Goal: Transaction & Acquisition: Purchase product/service

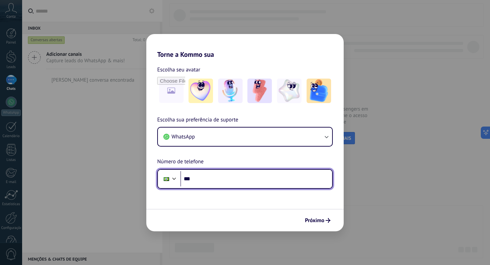
click at [220, 174] on input "***" at bounding box center [256, 179] width 152 height 16
type input "**********"
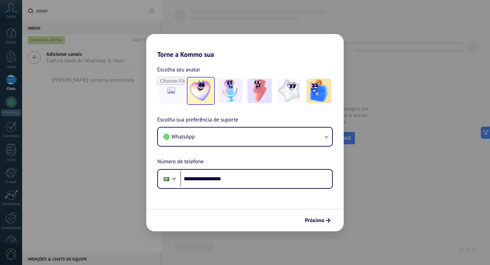
click at [198, 89] on img at bounding box center [201, 91] width 25 height 25
click at [317, 218] on span "Próximo" at bounding box center [314, 220] width 19 height 5
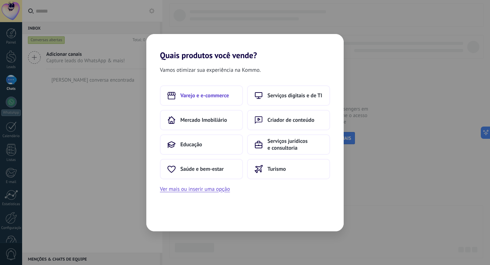
click at [189, 96] on span "Varejo e e-commerce" at bounding box center [204, 95] width 49 height 7
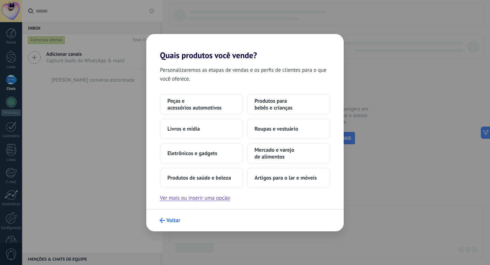
click at [171, 222] on span "Voltar" at bounding box center [173, 220] width 14 height 5
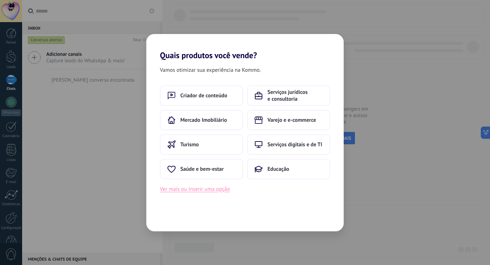
click at [224, 191] on button "Ver mais ou inserir uma opção" at bounding box center [195, 189] width 70 height 9
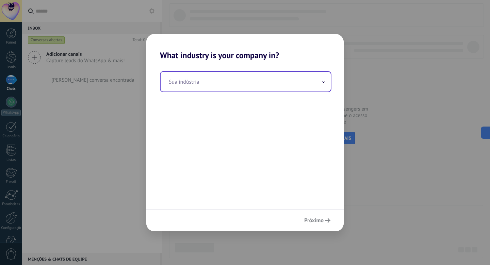
click at [211, 79] on input "text" at bounding box center [246, 82] width 170 height 20
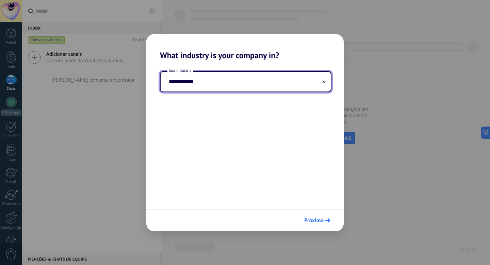
type input "**********"
click at [315, 217] on button "Próximo" at bounding box center [317, 221] width 32 height 12
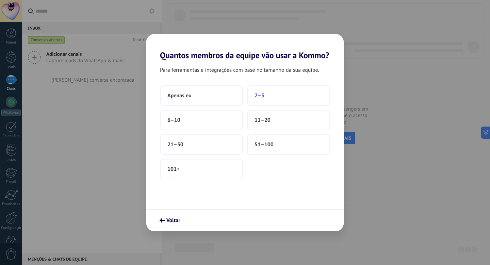
click at [261, 93] on span "2–5" at bounding box center [260, 95] width 10 height 7
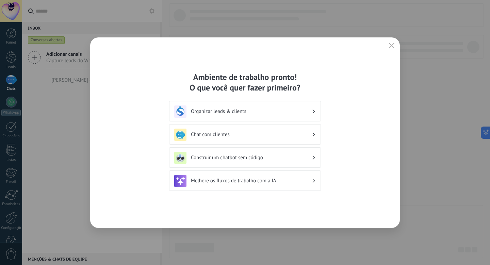
click at [227, 134] on h3 "Chat com clientes" at bounding box center [251, 134] width 121 height 6
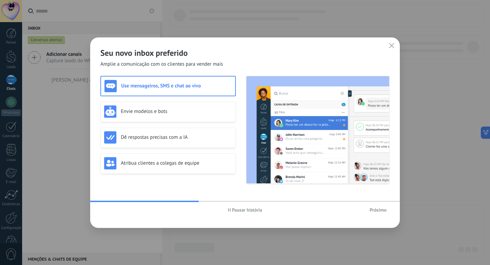
click at [244, 208] on span "Pausar história" at bounding box center [247, 210] width 30 height 5
click at [169, 113] on h3 "Envie modelos e bots" at bounding box center [176, 111] width 111 height 6
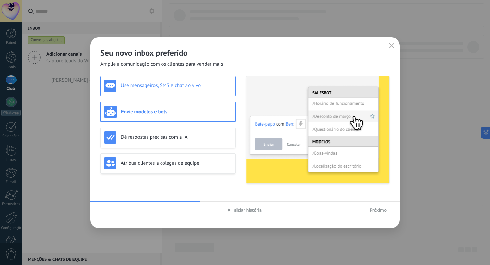
click at [168, 86] on h3 "Use mensageiros, SMS e chat ao vivo" at bounding box center [176, 85] width 111 height 6
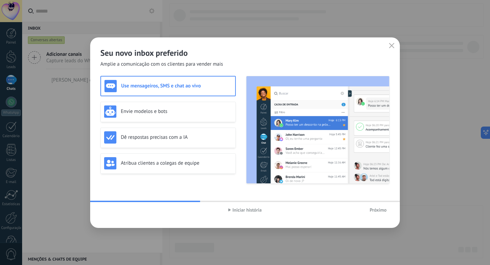
click at [172, 126] on div "Use mensageiros, SMS e chat ao vivo Envie modelos e bots Dê respostas precisas …" at bounding box center [167, 130] width 135 height 108
click at [175, 142] on div "Dê respostas precisas com a IA" at bounding box center [168, 137] width 128 height 12
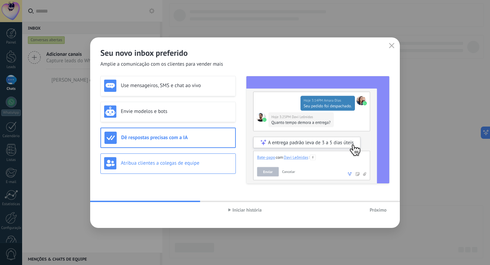
click at [174, 154] on div "Atribua clientes a colegas de equipe" at bounding box center [167, 163] width 135 height 20
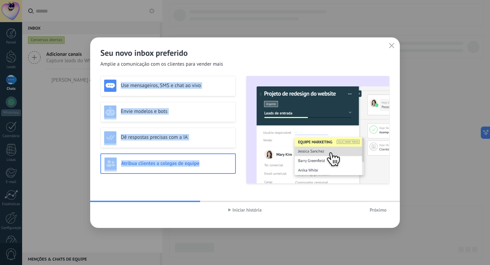
drag, startPoint x: 110, startPoint y: 73, endPoint x: 162, endPoint y: 175, distance: 114.5
click at [163, 175] on div "Seu novo inbox preferido Amplie a comunicação com os clientes para vender mais …" at bounding box center [245, 132] width 310 height 191
click at [205, 107] on div "Envie modelos e bots" at bounding box center [168, 111] width 128 height 12
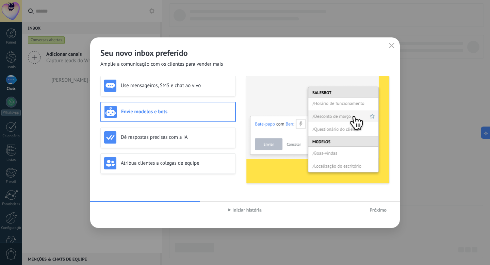
click at [237, 211] on span "Iniciar história" at bounding box center [246, 210] width 29 height 5
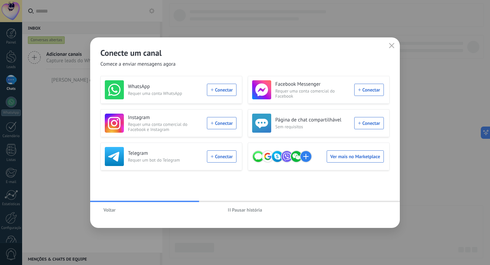
click at [258, 212] on span "Pausar história" at bounding box center [247, 210] width 30 height 5
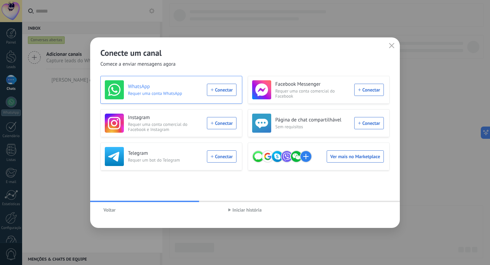
click at [228, 87] on div "WhatsApp Requer uma conta WhatsApp Conectar" at bounding box center [171, 89] width 132 height 19
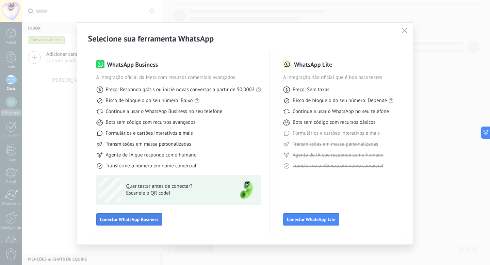
click at [134, 222] on span "Conectar WhatsApp Business" at bounding box center [129, 219] width 59 height 5
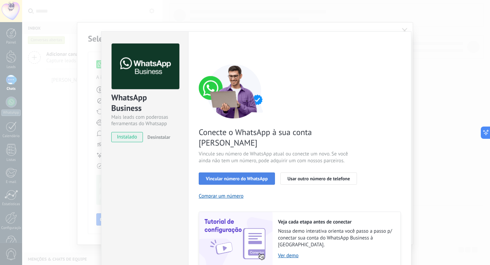
click at [249, 176] on span "Vincular número do WhatsApp" at bounding box center [237, 178] width 62 height 5
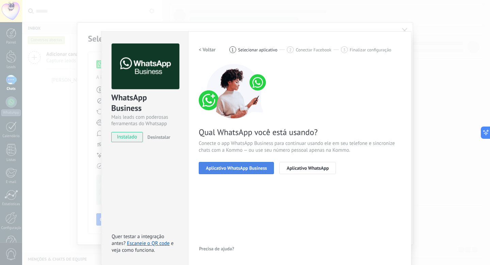
click at [247, 174] on button "Aplicativo WhatsApp Business" at bounding box center [236, 168] width 75 height 12
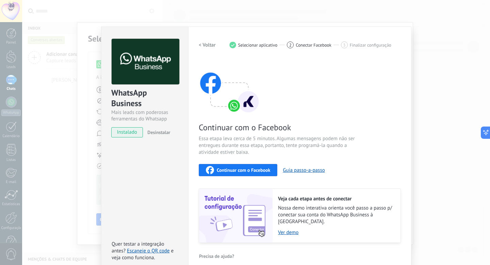
scroll to position [8, 0]
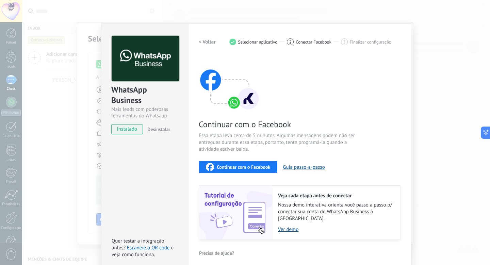
click at [245, 171] on button "Continuar com o Facebook" at bounding box center [238, 167] width 79 height 12
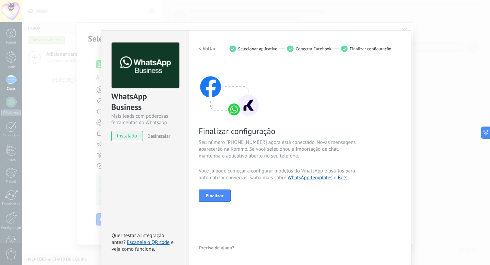
scroll to position [0, 0]
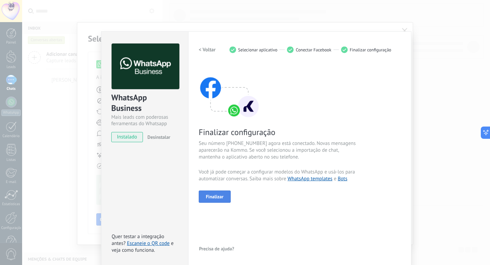
click at [222, 201] on button "Finalizar" at bounding box center [215, 197] width 32 height 12
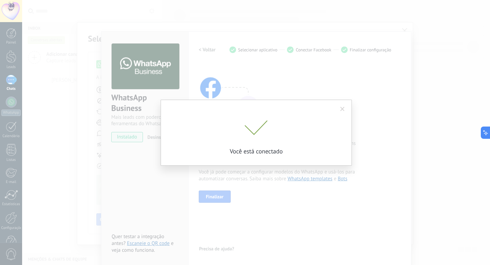
click at [285, 116] on div "Você está conectado" at bounding box center [256, 133] width 191 height 66
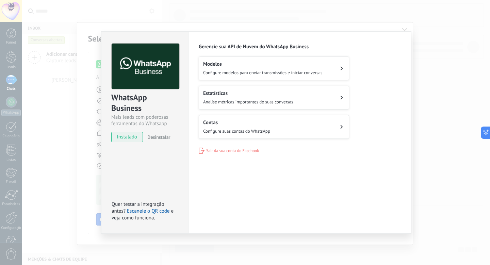
click at [337, 68] on button "Modelos Configure modelos para enviar transmissões e iniciar conversas" at bounding box center [274, 68] width 150 height 24
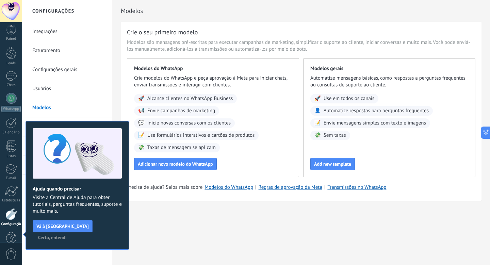
scroll to position [18, 0]
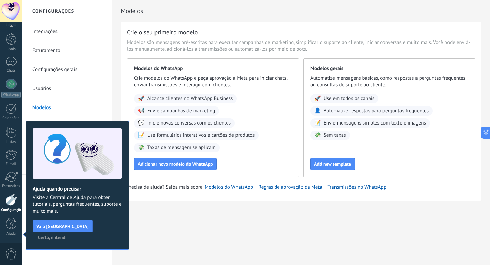
click at [67, 235] on span "Certo, entendi" at bounding box center [52, 237] width 29 height 5
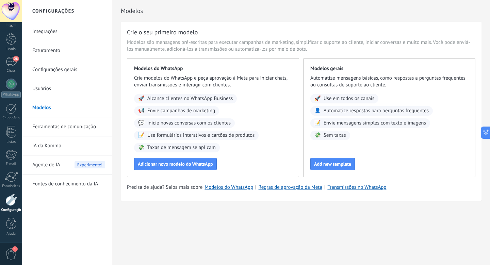
click at [182, 157] on div "Modelos do WhatsApp Crie modelos do WhatsApp e peça aprovação à Meta para inici…" at bounding box center [213, 117] width 172 height 119
click at [185, 168] on button "Adicionar novo modelo do WhatsApp" at bounding box center [175, 164] width 83 height 12
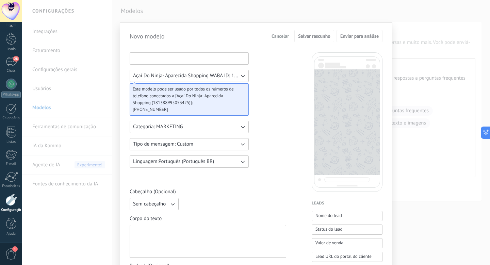
click at [208, 59] on input at bounding box center [189, 58] width 118 height 11
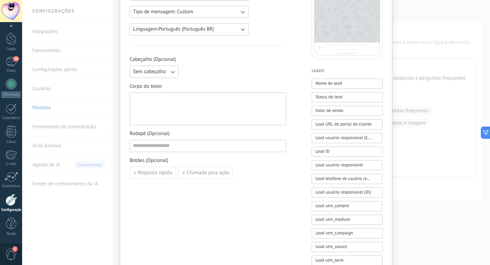
scroll to position [130, 0]
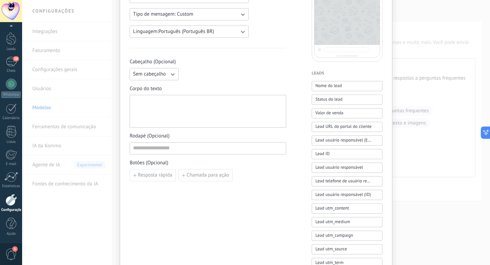
click at [158, 73] on span "Sem cabeçalho" at bounding box center [149, 74] width 33 height 7
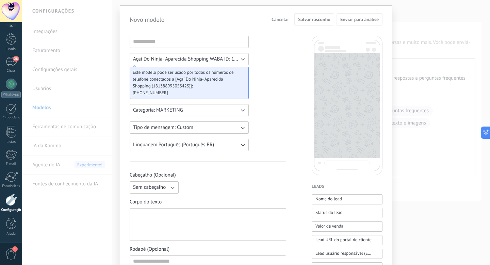
scroll to position [0, 0]
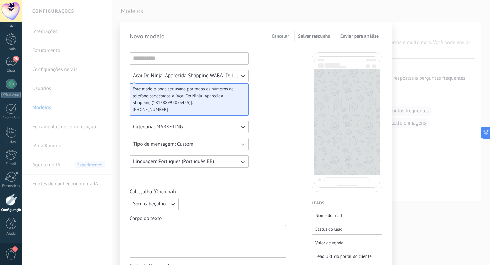
click at [205, 97] on span "Este modelo pode ser usado por todos os números de telefone conectados a [Açaí …" at bounding box center [187, 96] width 108 height 20
click at [241, 78] on icon "button" at bounding box center [242, 75] width 7 height 7
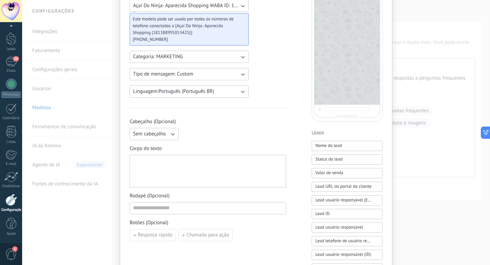
scroll to position [71, 0]
click at [335, 146] on span "Nome do lead" at bounding box center [328, 144] width 27 height 7
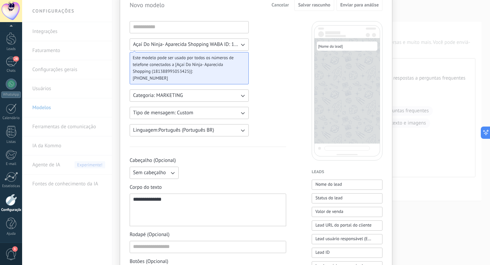
scroll to position [35, 0]
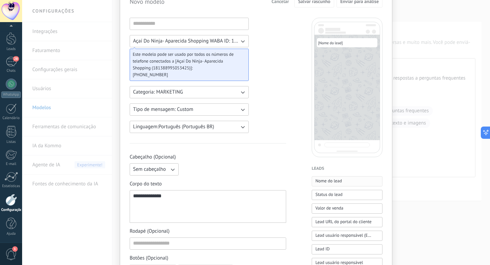
click at [346, 177] on button "Nome do lead" at bounding box center [347, 181] width 71 height 10
click at [237, 197] on div "**********" at bounding box center [208, 206] width 150 height 27
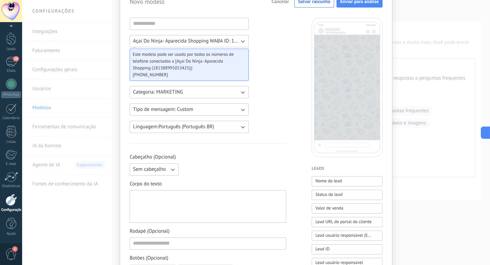
click at [175, 214] on div at bounding box center [208, 206] width 150 height 27
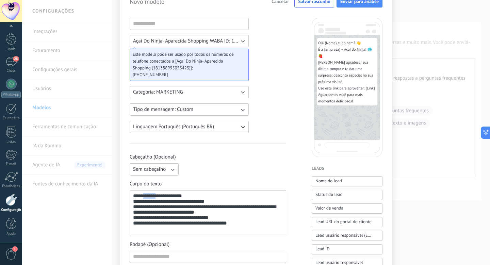
drag, startPoint x: 158, startPoint y: 197, endPoint x: 142, endPoint y: 197, distance: 16.0
click at [142, 197] on div "**********" at bounding box center [208, 213] width 150 height 40
drag, startPoint x: 167, startPoint y: 205, endPoint x: 130, endPoint y: 202, distance: 37.5
click at [130, 202] on div "**********" at bounding box center [208, 213] width 157 height 46
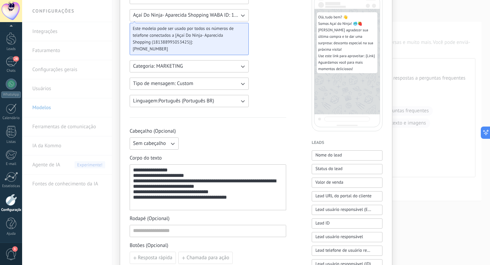
scroll to position [65, 0]
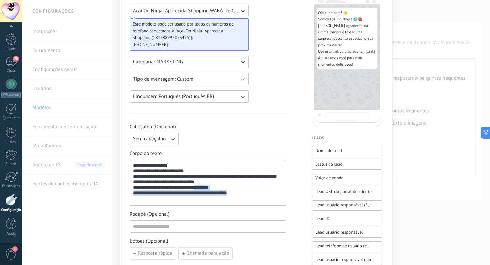
drag, startPoint x: 195, startPoint y: 194, endPoint x: 245, endPoint y: 204, distance: 51.3
click at [245, 204] on div "**********" at bounding box center [208, 183] width 157 height 46
click at [226, 195] on div "**********" at bounding box center [208, 183] width 150 height 40
drag, startPoint x: 196, startPoint y: 193, endPoint x: 213, endPoint y: 192, distance: 17.4
click at [213, 192] on div "**********" at bounding box center [208, 183] width 150 height 40
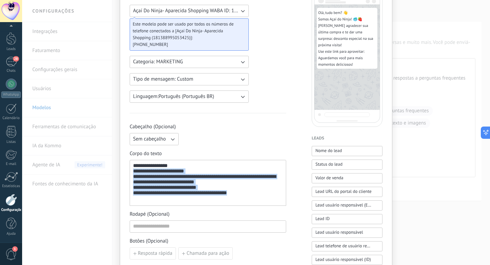
drag, startPoint x: 131, startPoint y: 173, endPoint x: 244, endPoint y: 203, distance: 117.1
click at [244, 203] on div "**********" at bounding box center [208, 183] width 157 height 46
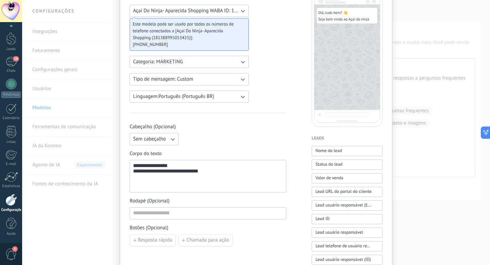
click at [194, 175] on div "**********" at bounding box center [208, 176] width 150 height 27
click at [225, 175] on div "**********" at bounding box center [208, 176] width 150 height 27
click at [242, 181] on div "**********" at bounding box center [208, 176] width 150 height 27
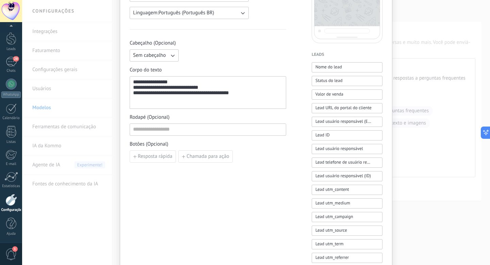
scroll to position [149, 0]
click at [164, 126] on input at bounding box center [208, 128] width 156 height 11
click at [224, 178] on div "**********" at bounding box center [208, 133] width 157 height 460
click at [224, 126] on input at bounding box center [208, 128] width 156 height 11
paste input "**********"
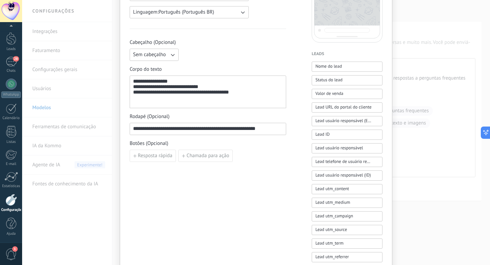
click at [269, 132] on input "**********" at bounding box center [208, 128] width 156 height 11
type input "*"
click at [140, 153] on span "Resposta rápida" at bounding box center [155, 155] width 34 height 5
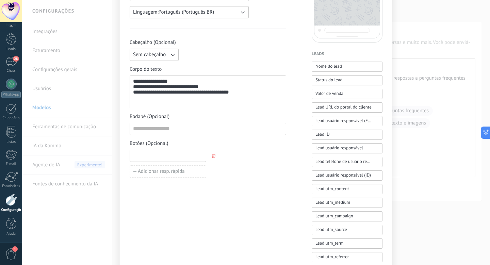
click at [146, 156] on input at bounding box center [168, 155] width 76 height 11
type input "********"
click at [169, 171] on span "Adicionar resp. rápida" at bounding box center [161, 171] width 47 height 5
click at [169, 171] on input at bounding box center [168, 171] width 76 height 11
type input "**********"
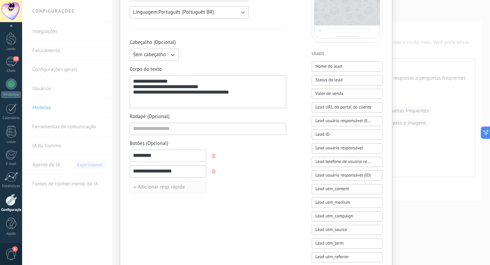
click at [192, 185] on button "Adicionar resp. rápida" at bounding box center [168, 187] width 77 height 12
click at [192, 185] on input at bounding box center [168, 186] width 76 height 11
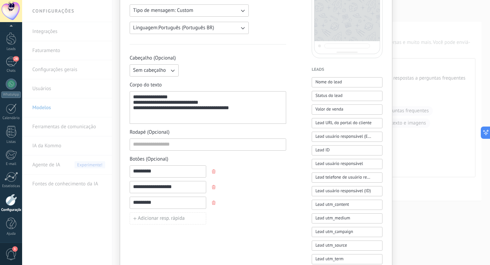
scroll to position [180, 0]
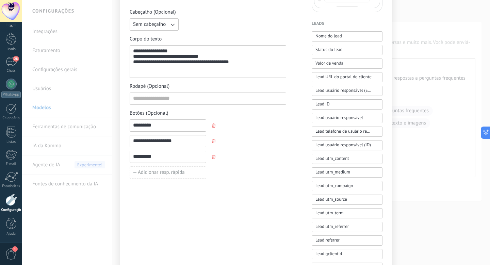
drag, startPoint x: 177, startPoint y: 142, endPoint x: 127, endPoint y: 137, distance: 50.3
click at [127, 137] on div "**********" at bounding box center [256, 94] width 273 height 504
drag, startPoint x: 153, startPoint y: 157, endPoint x: 132, endPoint y: 157, distance: 20.4
click at [132, 157] on input "********" at bounding box center [168, 156] width 76 height 11
paste input "**********"
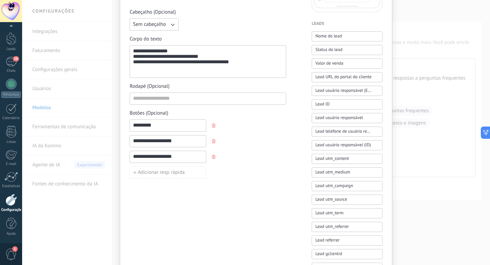
type input "**********"
drag, startPoint x: 177, startPoint y: 143, endPoint x: 131, endPoint y: 141, distance: 46.7
click at [131, 141] on input "**********" at bounding box center [168, 140] width 76 height 11
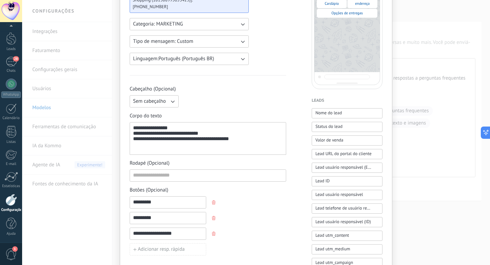
scroll to position [91, 0]
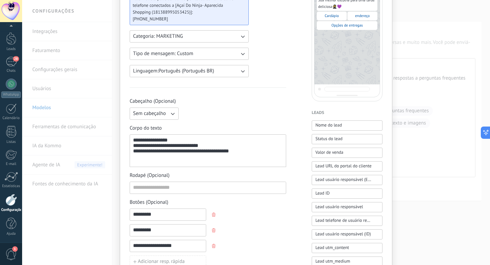
type input "********"
click at [196, 189] on input at bounding box center [208, 187] width 156 height 11
type input "*"
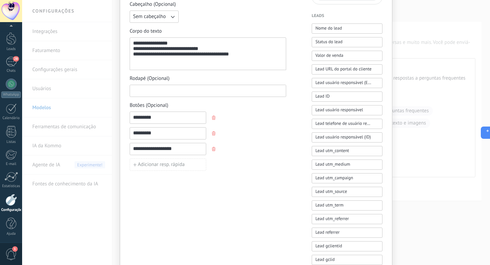
scroll to position [0, 0]
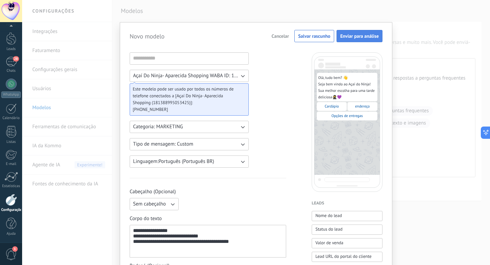
click at [365, 38] on span "Enviar para análise" at bounding box center [359, 36] width 38 height 5
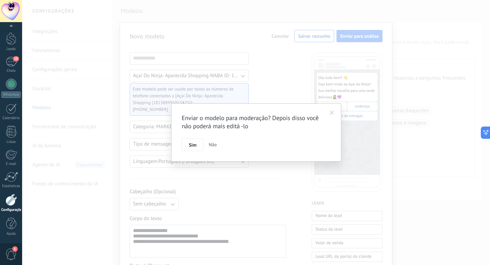
click at [332, 112] on span at bounding box center [332, 113] width 4 height 5
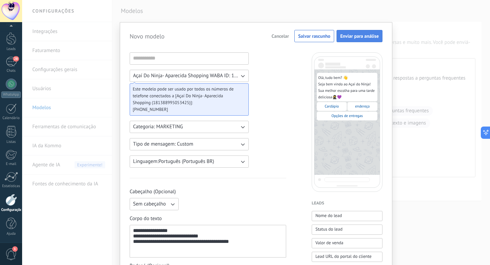
click at [355, 32] on button "Enviar para análise" at bounding box center [360, 36] width 46 height 12
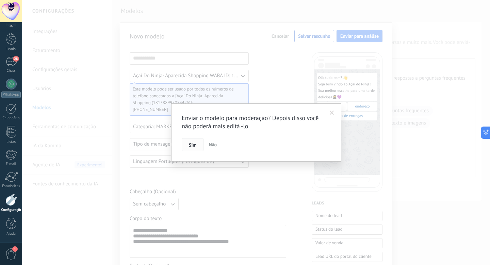
click at [191, 144] on span "Sim" at bounding box center [192, 145] width 7 height 5
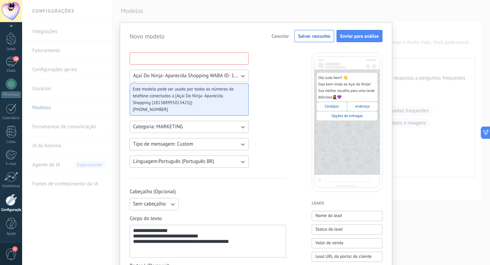
click at [160, 60] on input at bounding box center [189, 58] width 118 height 11
type input "**********"
click at [346, 30] on button "Enviar para análise" at bounding box center [360, 36] width 46 height 12
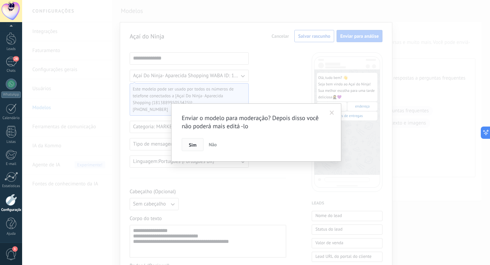
click at [195, 144] on span "Sim" at bounding box center [192, 145] width 7 height 5
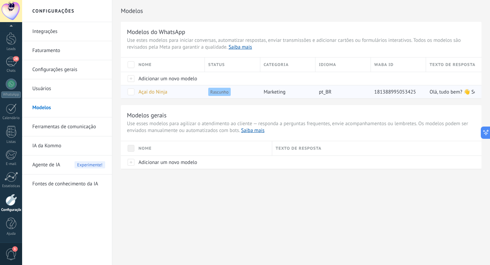
click at [132, 89] on span at bounding box center [131, 91] width 7 height 7
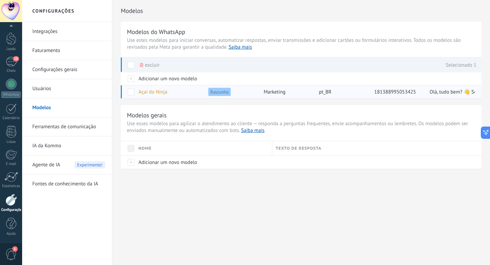
click at [132, 89] on span at bounding box center [131, 91] width 7 height 7
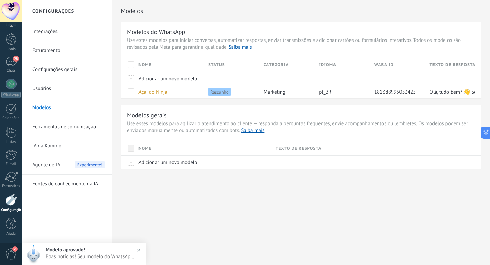
click at [108, 84] on li "Usuários" at bounding box center [67, 88] width 90 height 19
click at [103, 84] on link "Usuários" at bounding box center [68, 88] width 73 height 19
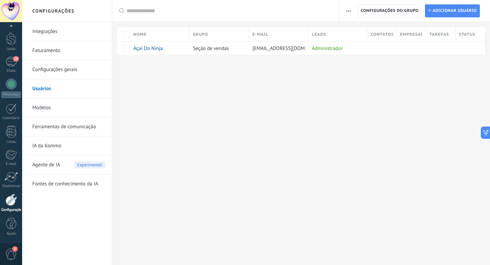
click at [89, 33] on link "Integrações" at bounding box center [68, 31] width 73 height 19
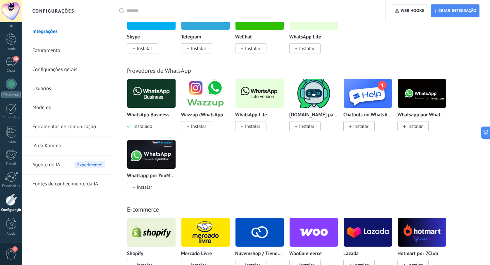
scroll to position [254, 0]
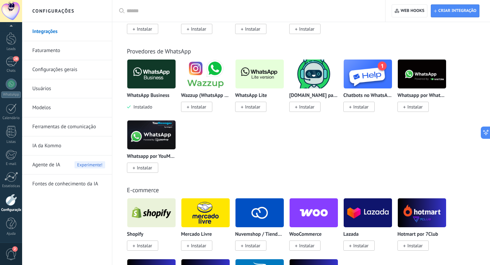
click at [80, 52] on link "Faturamento" at bounding box center [68, 50] width 73 height 19
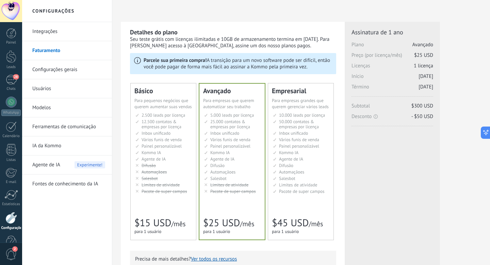
click at [136, 113] on div "Básico Для увеличения продаж в малом бизнесе For small businesses that want to …" at bounding box center [163, 161] width 65 height 157
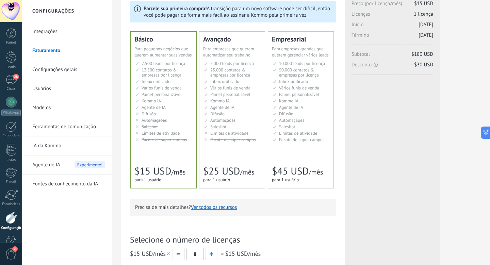
scroll to position [197, 0]
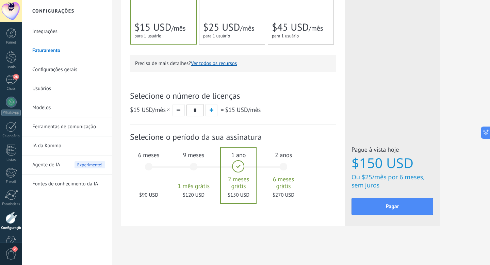
click at [152, 167] on div "6 meses $90 USD" at bounding box center [148, 170] width 37 height 48
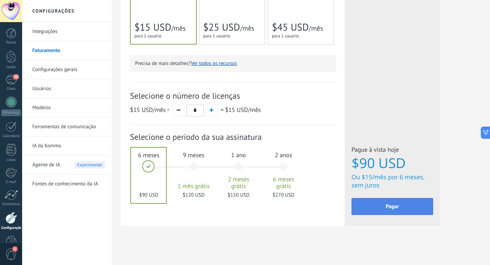
click at [373, 202] on button "Pagar" at bounding box center [393, 206] width 82 height 17
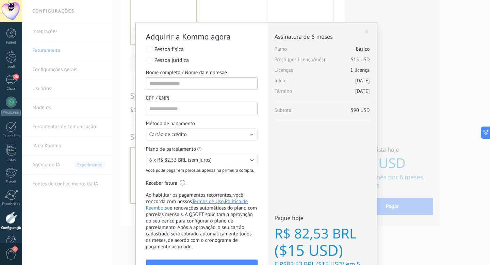
scroll to position [50, 0]
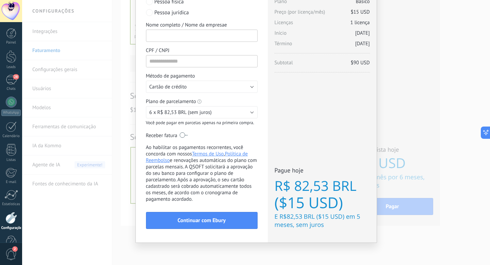
click at [202, 37] on input "Nome completo / Nome da empresae" at bounding box center [202, 36] width 112 height 12
click at [246, 91] on button "Cartão de crédito" at bounding box center [202, 87] width 112 height 12
click at [246, 90] on li "Cartão de crédito" at bounding box center [199, 87] width 115 height 12
click at [251, 85] on button "Cartão de crédito" at bounding box center [202, 87] width 112 height 12
click at [251, 85] on span "Cartão de crédito" at bounding box center [198, 87] width 113 height 6
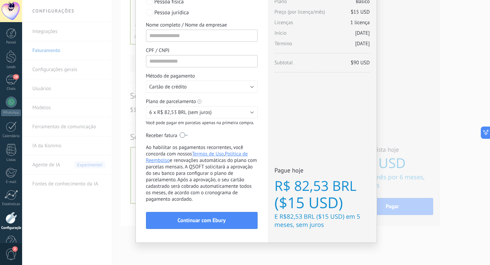
click at [440, 94] on div "Adquirir a Kommo agora stripe PayPal Individual Payment by Payze PaySystem Paym…" at bounding box center [256, 132] width 468 height 265
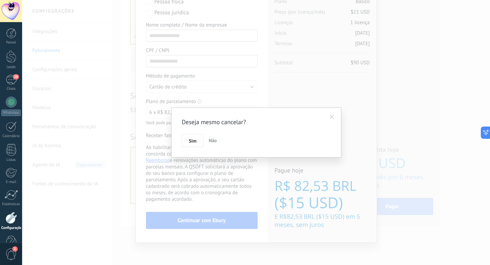
click at [329, 115] on span at bounding box center [331, 117] width 11 height 12
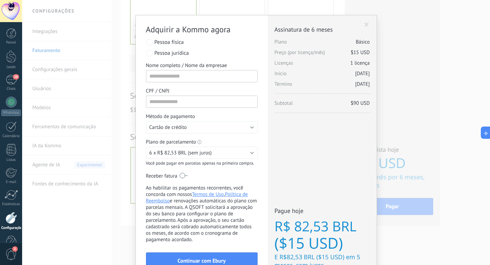
scroll to position [0, 0]
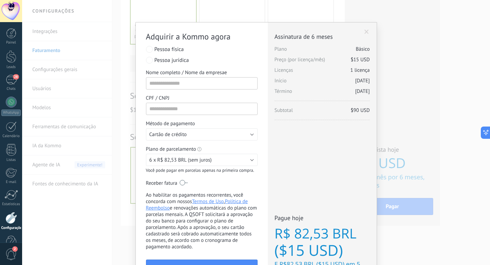
click at [366, 33] on span at bounding box center [366, 32] width 4 height 5
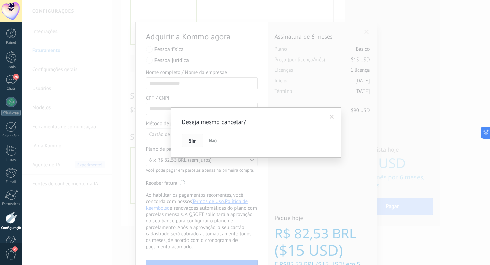
click at [188, 145] on button "Sim" at bounding box center [193, 140] width 22 height 13
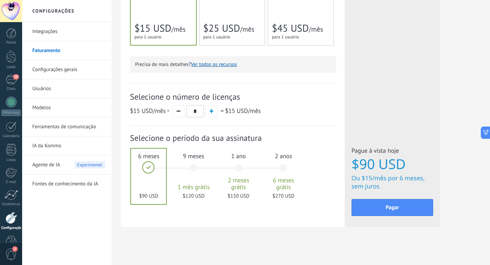
scroll to position [197, 0]
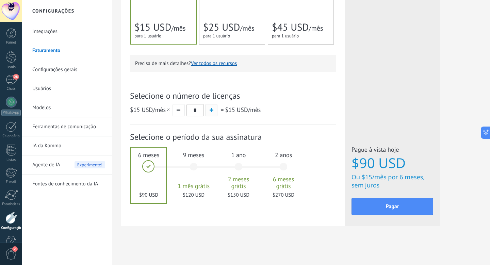
click at [211, 111] on span "button" at bounding box center [212, 110] width 4 height 4
click at [180, 106] on button "button" at bounding box center [179, 110] width 12 height 12
type input "*"
click at [210, 233] on div "Detalhes do plano Seu teste grátis com licenças ilimitadas e 10GB de armazename…" at bounding box center [301, 34] width 361 height 417
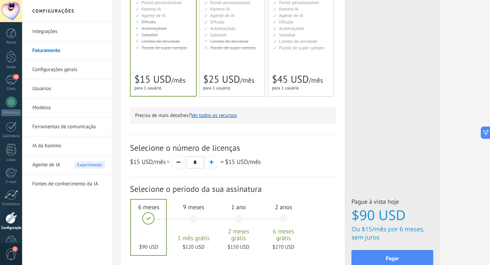
scroll to position [84, 0]
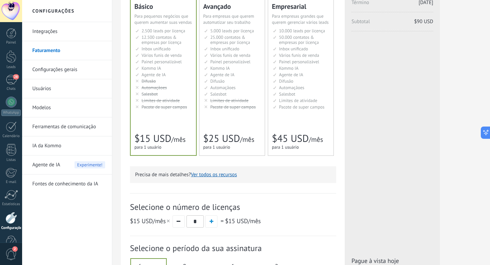
click at [85, 36] on link "Integrações" at bounding box center [68, 31] width 73 height 19
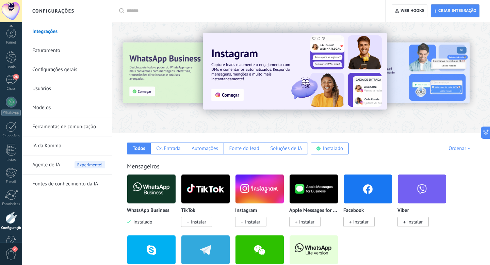
scroll to position [18, 0]
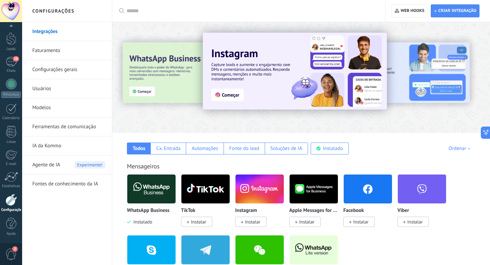
click at [87, 70] on link "Configurações gerais" at bounding box center [68, 69] width 73 height 19
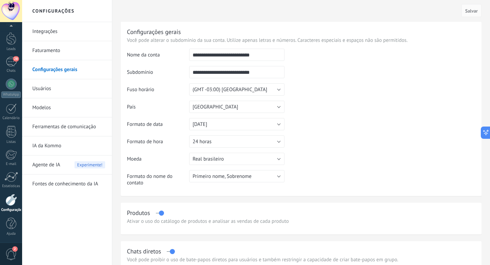
click at [81, 51] on link "Faturamento" at bounding box center [68, 50] width 73 height 19
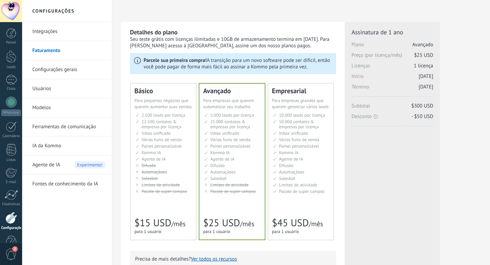
click at [88, 25] on link "Integrações" at bounding box center [68, 31] width 73 height 19
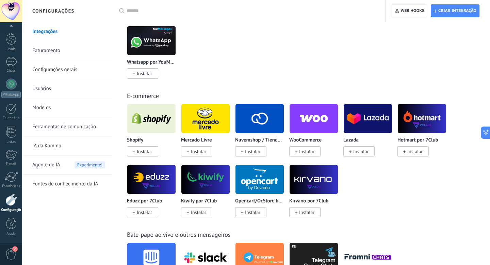
scroll to position [349, 0]
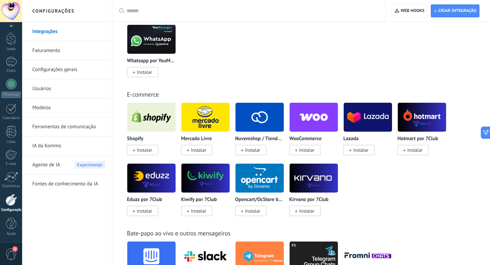
click at [68, 72] on link "Configurações gerais" at bounding box center [68, 69] width 73 height 19
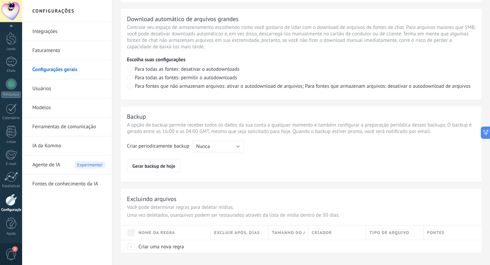
scroll to position [489, 0]
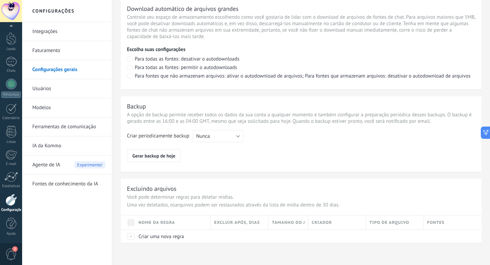
click at [79, 82] on link "Usuários" at bounding box center [68, 88] width 73 height 19
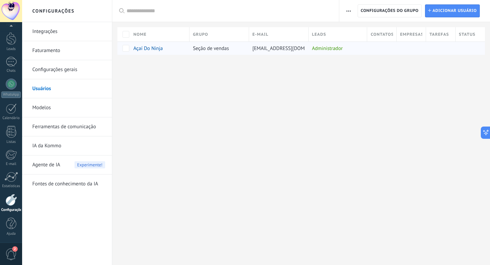
click at [376, 52] on div at bounding box center [380, 48] width 26 height 13
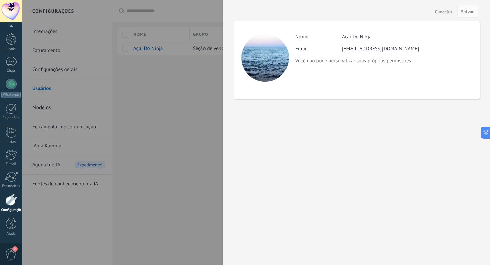
click at [264, 70] on div at bounding box center [265, 58] width 48 height 48
click at [360, 61] on p "Você não pode personalizar suas próprias permissões" at bounding box center [383, 61] width 177 height 6
click at [261, 52] on div at bounding box center [265, 58] width 48 height 48
click at [184, 155] on div at bounding box center [245, 132] width 490 height 265
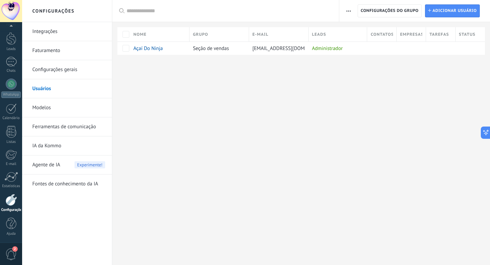
click at [78, 79] on link "Usuários" at bounding box center [68, 88] width 73 height 19
click at [73, 48] on link "Faturamento" at bounding box center [68, 50] width 73 height 19
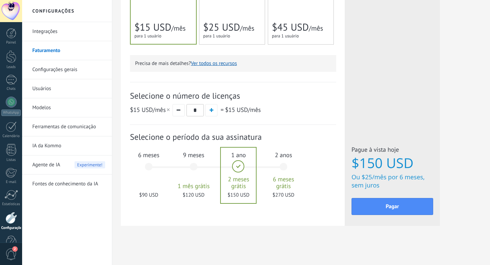
scroll to position [197, 0]
click at [153, 160] on div "6 meses $90 USD" at bounding box center [148, 170] width 37 height 48
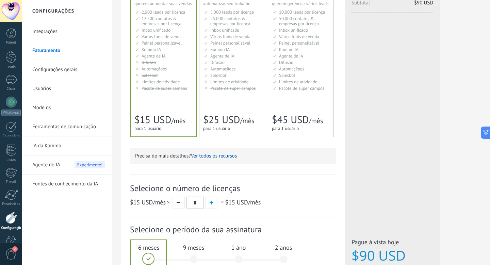
scroll to position [103, 0]
click at [163, 85] on span "Limites de atividade" at bounding box center [161, 82] width 38 height 6
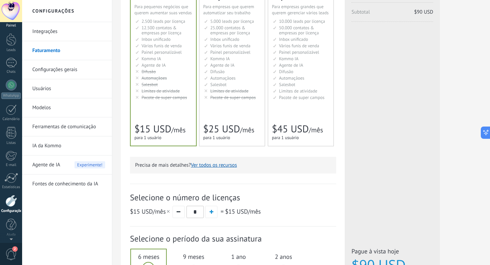
scroll to position [0, 0]
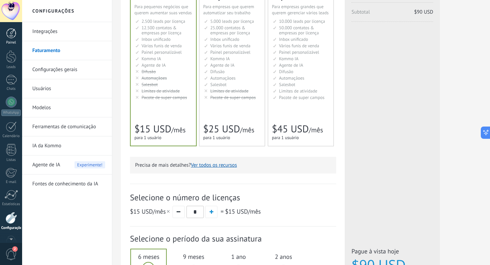
click at [11, 39] on link "Painel" at bounding box center [11, 36] width 22 height 17
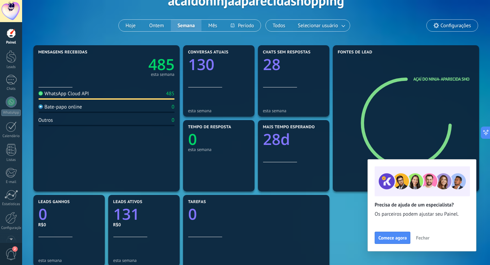
scroll to position [42, 0]
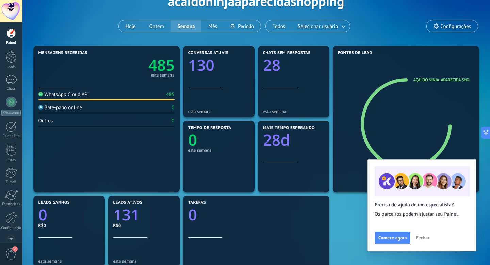
click at [281, 143] on text "28d" at bounding box center [276, 140] width 27 height 21
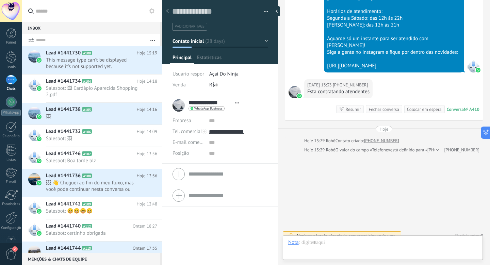
scroll to position [10, 0]
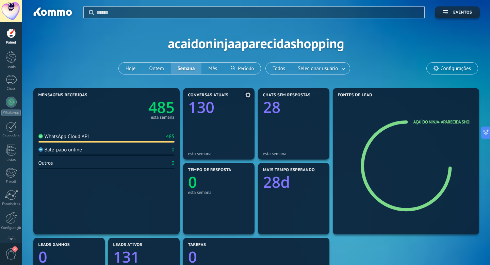
click at [224, 124] on div "Conversas atuais 130" at bounding box center [218, 111] width 61 height 37
click at [216, 94] on span "Conversas atuais" at bounding box center [208, 95] width 40 height 5
click at [195, 159] on section "Conversas atuais 130 esta semana" at bounding box center [218, 123] width 71 height 71
click at [199, 152] on div "esta semana" at bounding box center [218, 153] width 61 height 5
click at [234, 152] on div "esta semana" at bounding box center [218, 153] width 61 height 5
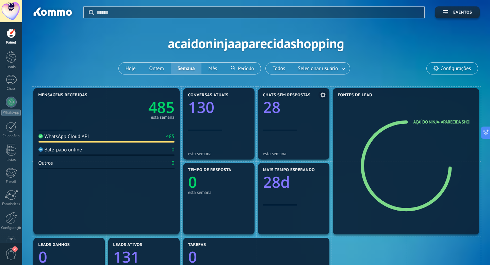
click at [292, 154] on div "esta semana" at bounding box center [293, 153] width 61 height 5
click at [266, 195] on div "Mais tempo esperando 28d" at bounding box center [293, 186] width 61 height 37
click at [201, 181] on icon "0" at bounding box center [218, 180] width 61 height 15
click at [208, 119] on div at bounding box center [218, 118] width 61 height 6
click at [202, 94] on span "Conversas atuais" at bounding box center [208, 95] width 40 height 5
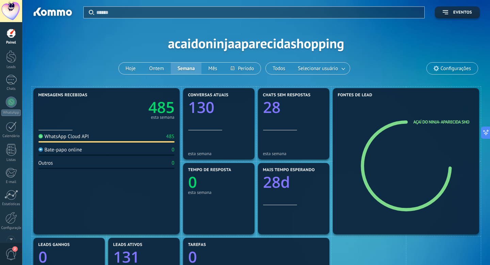
click at [277, 185] on text "28d" at bounding box center [276, 182] width 27 height 21
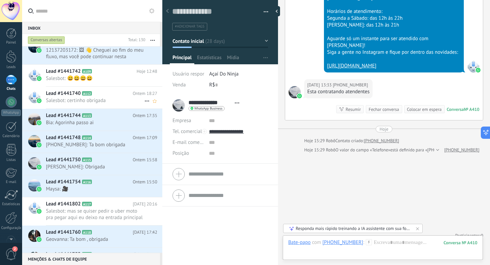
scroll to position [116, 0]
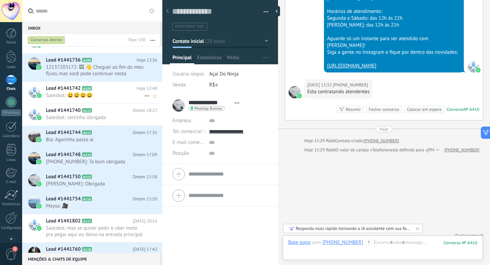
click at [106, 88] on h2 "Lead #1441742 A109" at bounding box center [91, 88] width 91 height 7
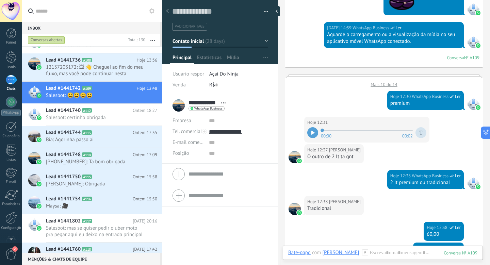
scroll to position [319, 0]
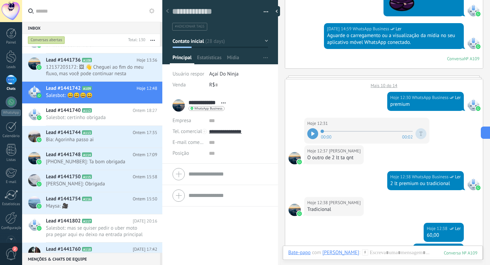
click at [203, 174] on input "text" at bounding box center [228, 174] width 79 height 11
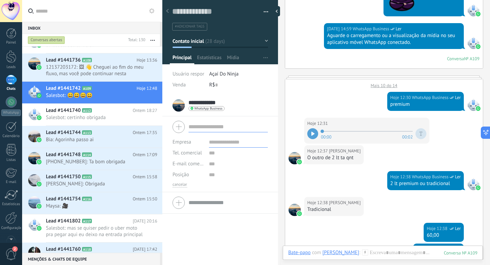
click at [204, 202] on input "text" at bounding box center [228, 202] width 79 height 11
click at [213, 124] on input "text" at bounding box center [228, 126] width 79 height 11
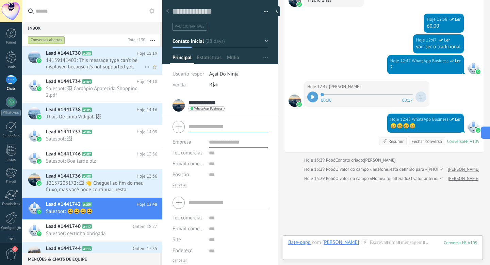
scroll to position [0, 0]
click at [109, 158] on span "Salesbot: Boa tarde blz" at bounding box center [95, 161] width 98 height 6
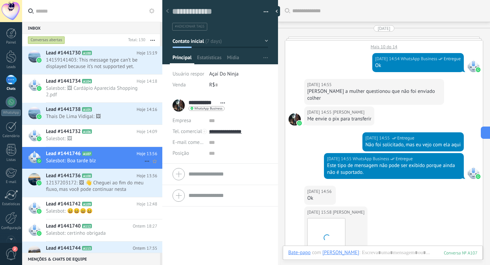
scroll to position [986, 0]
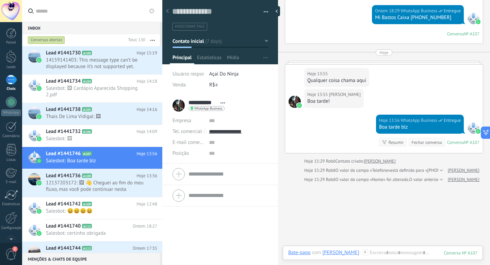
click at [223, 104] on span "Abrir detalhes Copiar nome Desvincular Contato principal" at bounding box center [222, 102] width 11 height 5
click at [255, 107] on div "**********" at bounding box center [220, 105] width 95 height 17
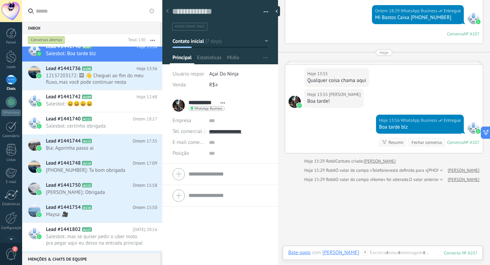
scroll to position [116, 0]
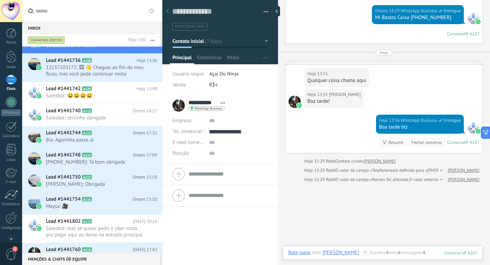
click at [15, 81] on div at bounding box center [11, 80] width 11 height 10
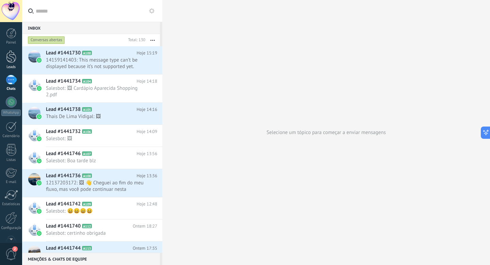
click at [15, 60] on div at bounding box center [11, 56] width 10 height 13
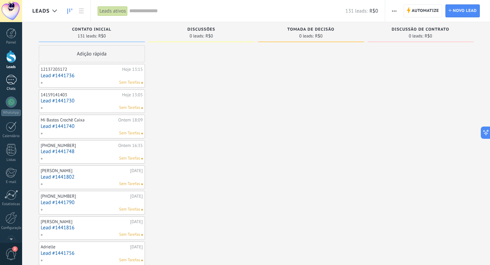
click at [10, 82] on div at bounding box center [11, 80] width 11 height 10
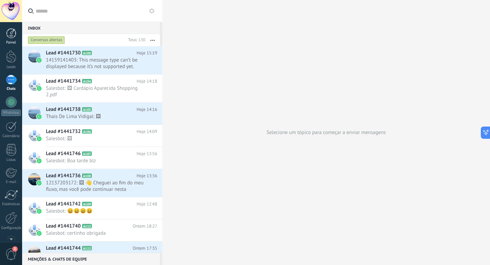
click at [10, 38] on link "Painel" at bounding box center [11, 36] width 22 height 17
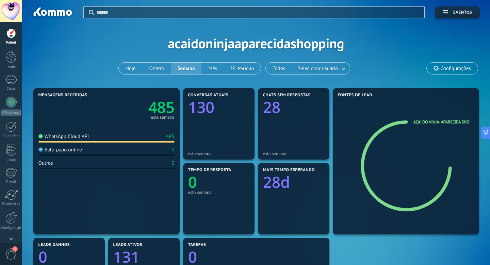
click at [156, 111] on text "485" at bounding box center [161, 107] width 26 height 21
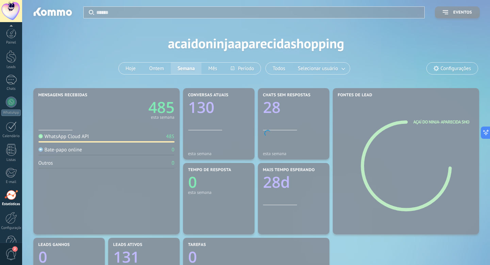
scroll to position [18, 0]
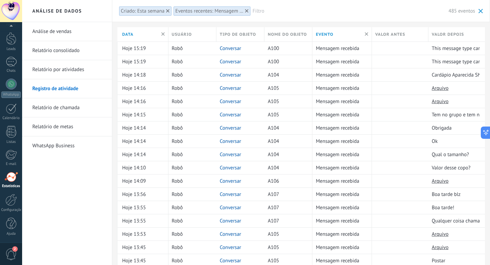
click at [95, 33] on link "Análise de vendas" at bounding box center [68, 31] width 73 height 19
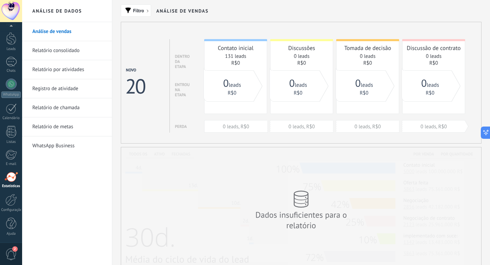
click at [79, 48] on link "Relatório consolidado" at bounding box center [68, 50] width 73 height 19
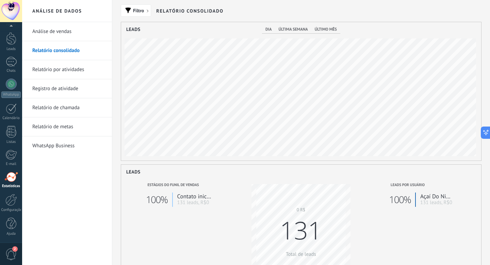
click at [68, 74] on link "Relatório por atividades" at bounding box center [68, 69] width 73 height 19
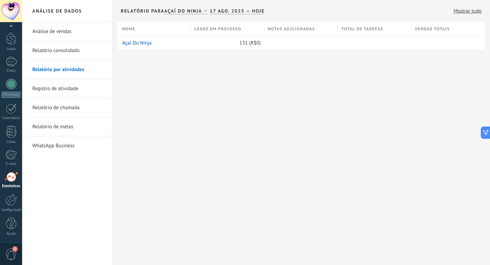
click at [64, 88] on link "Registro de atividade" at bounding box center [68, 88] width 73 height 19
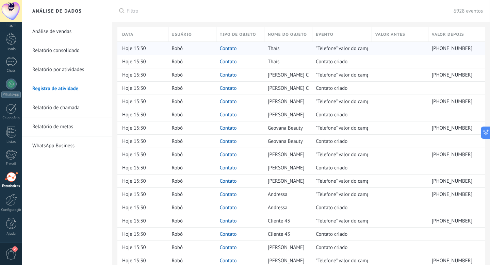
click at [232, 46] on link "Contato" at bounding box center [228, 48] width 17 height 6
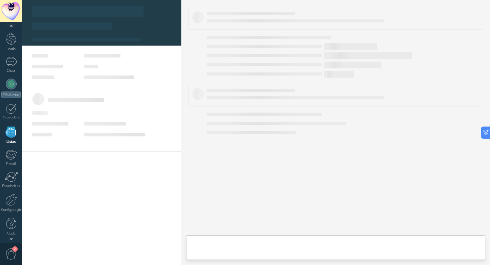
scroll to position [18, 0]
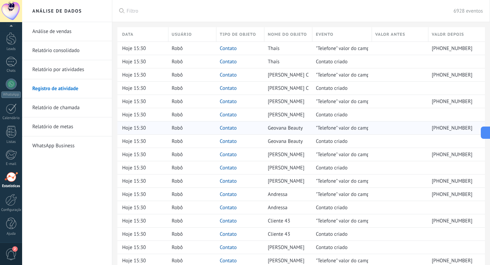
scroll to position [9, 0]
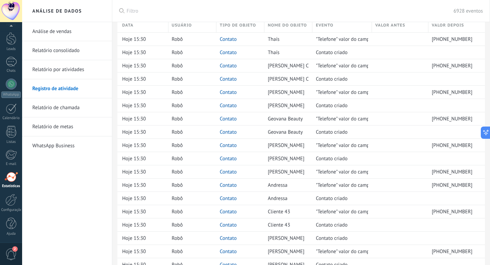
click at [86, 105] on link "Relatório de chamada" at bounding box center [68, 107] width 73 height 19
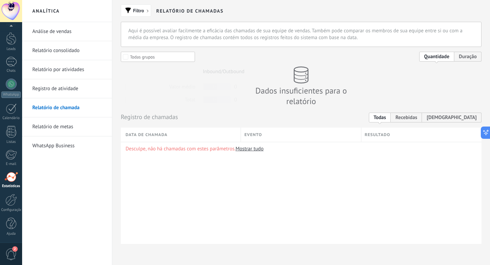
click at [72, 127] on link "Relatório de metas" at bounding box center [68, 126] width 73 height 19
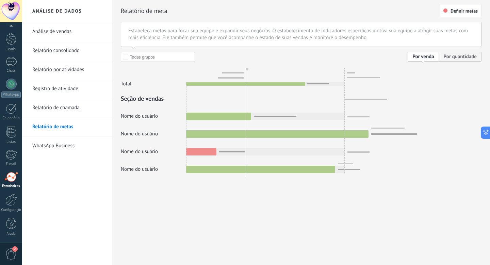
click at [67, 144] on link "WhatsApp Business" at bounding box center [68, 145] width 73 height 19
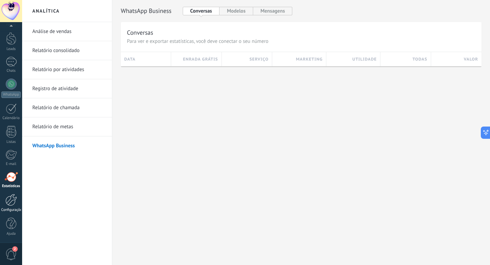
click at [15, 207] on link "Configurações" at bounding box center [11, 203] width 22 height 18
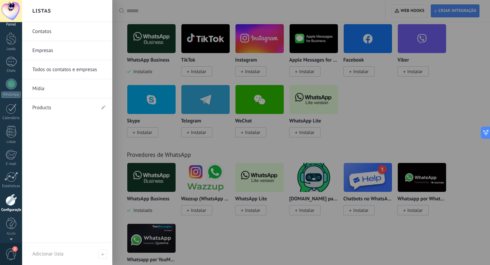
scroll to position [1, 0]
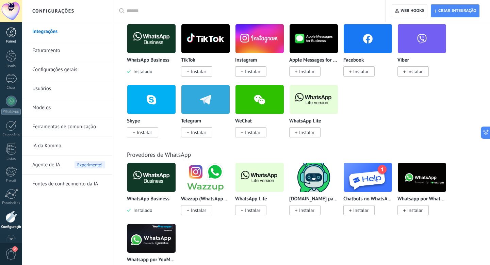
click at [11, 35] on div at bounding box center [11, 32] width 10 height 10
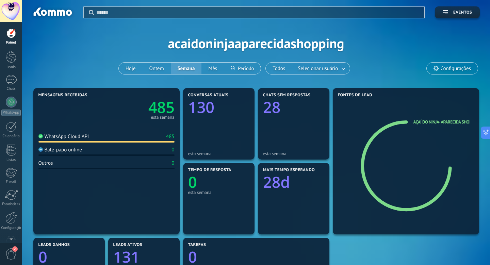
click at [283, 181] on text "28d" at bounding box center [276, 182] width 27 height 21
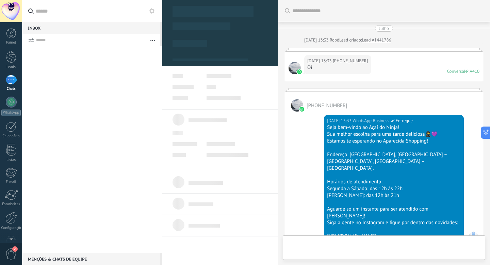
type textarea "**********"
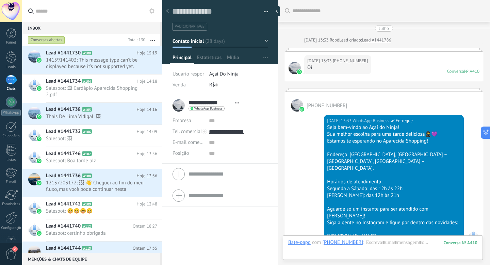
scroll to position [170, 0]
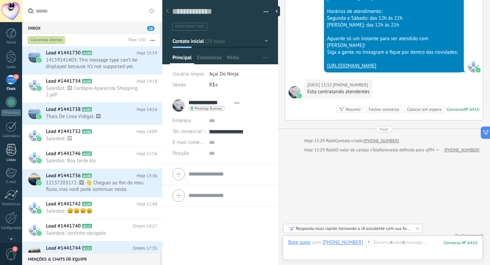
click at [13, 146] on div at bounding box center [11, 150] width 10 height 12
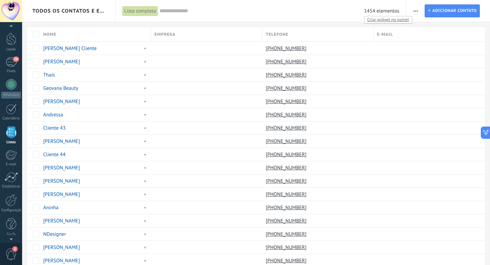
click at [379, 14] on span "1454 elementos" at bounding box center [381, 11] width 35 height 6
click at [9, 212] on div "Configurações" at bounding box center [11, 210] width 20 height 4
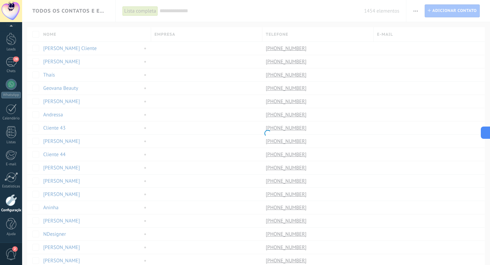
scroll to position [18, 0]
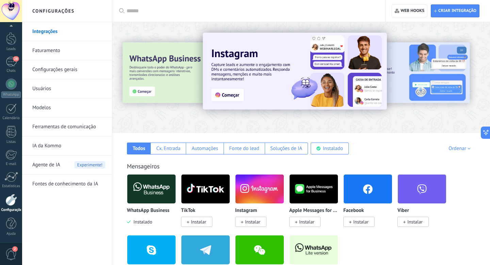
click at [12, 200] on div at bounding box center [11, 200] width 12 height 12
click at [91, 55] on link "Faturamento" at bounding box center [68, 50] width 73 height 19
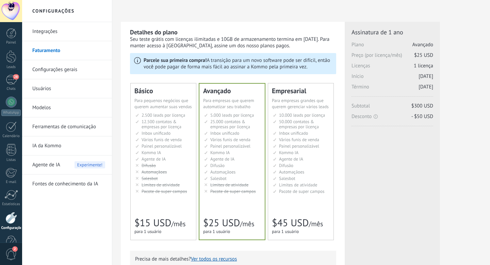
click at [180, 208] on div "Básico Для увеличения продаж в малом бизнесе For small businesses that want to …" at bounding box center [163, 161] width 65 height 157
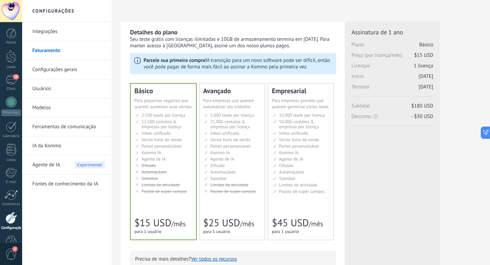
click at [92, 32] on link "Integrações" at bounding box center [68, 31] width 73 height 19
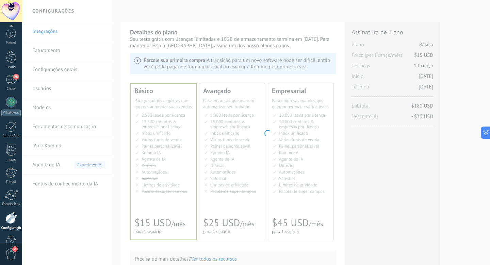
scroll to position [18, 0]
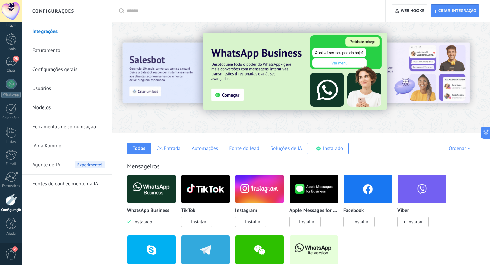
click at [79, 51] on link "Faturamento" at bounding box center [68, 50] width 73 height 19
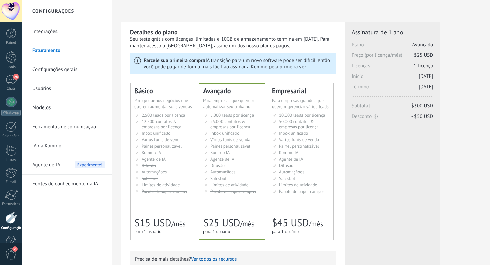
click at [134, 124] on div "Básico Для увеличения продаж в малом бизнесе For small businesses that want to …" at bounding box center [163, 161] width 65 height 157
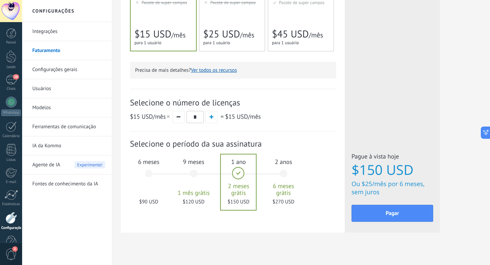
scroll to position [197, 0]
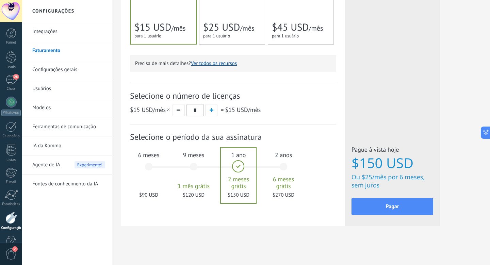
click at [153, 162] on div "6 meses $90 USD" at bounding box center [148, 170] width 37 height 48
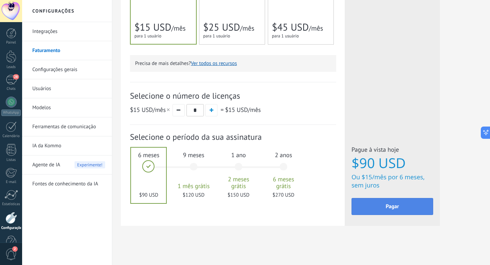
click at [378, 207] on button "Pagar" at bounding box center [393, 206] width 82 height 17
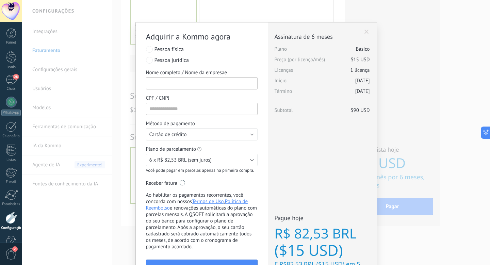
click at [209, 85] on input "Nome completo / Nome da empresae" at bounding box center [202, 83] width 112 height 12
type input "**********"
click at [208, 116] on div "**********" at bounding box center [202, 108] width 112 height 129
click at [208, 110] on input "CPF / CNPJ" at bounding box center [202, 109] width 112 height 12
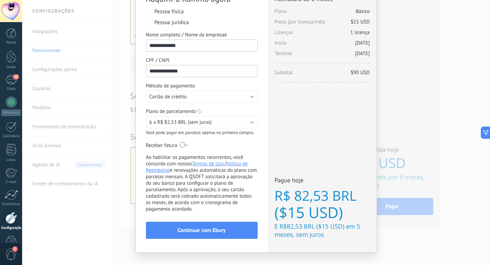
scroll to position [41, 0]
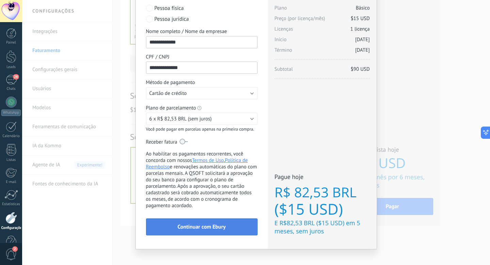
type input "**********"
click at [230, 230] on button "Continuar com Ebury" at bounding box center [202, 226] width 112 height 17
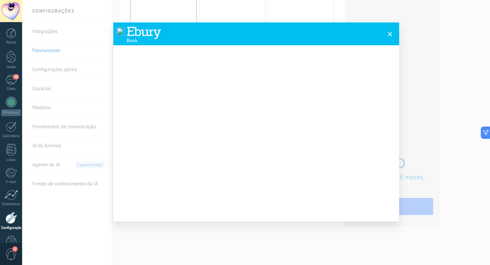
scroll to position [1, 0]
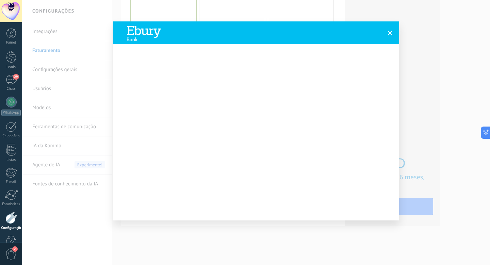
click at [389, 33] on span at bounding box center [390, 33] width 4 height 5
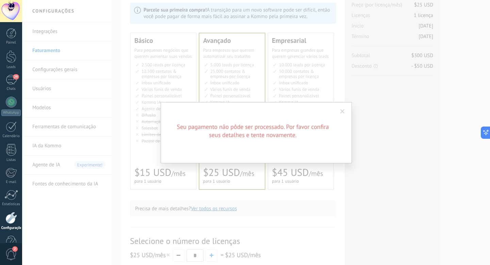
click at [342, 114] on span at bounding box center [342, 111] width 4 height 5
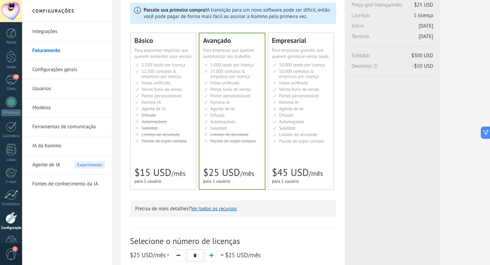
click at [136, 147] on div "Básico Для увеличения продаж в малом бизнесе For small businesses that want to …" at bounding box center [163, 111] width 65 height 157
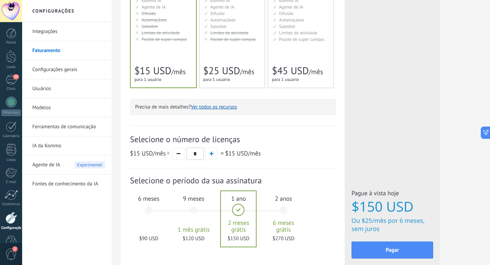
scroll to position [184, 0]
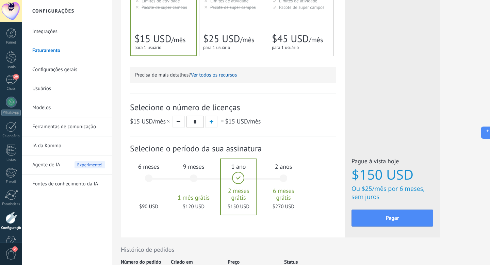
click at [139, 192] on div "6 meses $90 USD" at bounding box center [148, 182] width 37 height 48
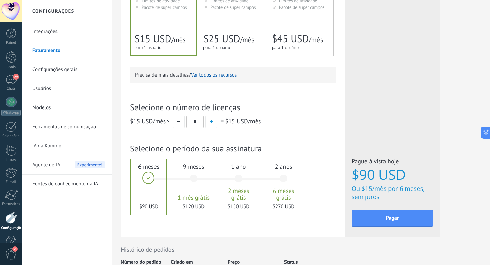
scroll to position [247, 0]
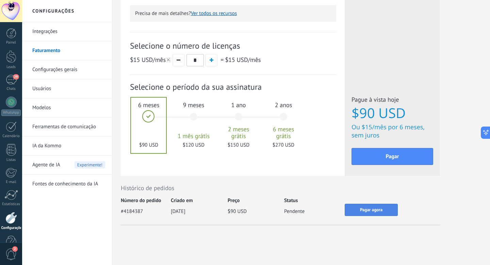
click at [371, 214] on button "Pagar agora" at bounding box center [371, 210] width 53 height 12
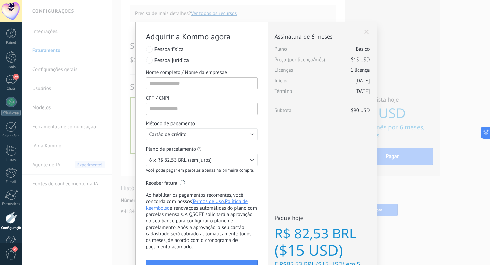
click at [182, 62] on span "Pessoa jurídica" at bounding box center [171, 60] width 34 height 7
click at [178, 91] on div "Pessoa física Pessoa jurídica Nome completo / Nome da empresae Insira pelo meno…" at bounding box center [202, 108] width 112 height 129
click at [180, 83] on input "Nome completo / Nome da empresae" at bounding box center [202, 83] width 112 height 12
type input "**********"
click at [365, 32] on span at bounding box center [366, 32] width 4 height 5
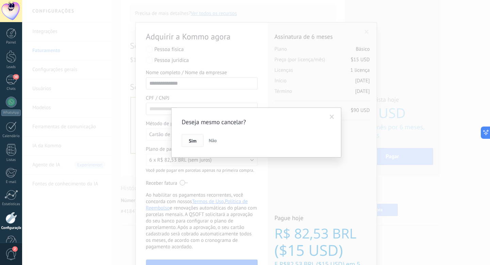
click at [195, 140] on span "Sim" at bounding box center [192, 140] width 7 height 5
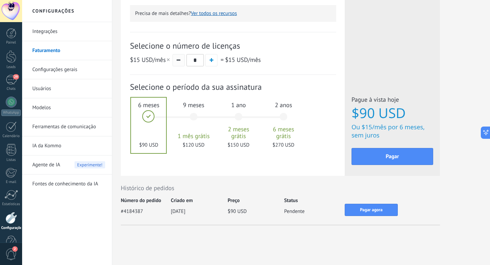
click at [177, 60] on span "button" at bounding box center [179, 60] width 4 height 1
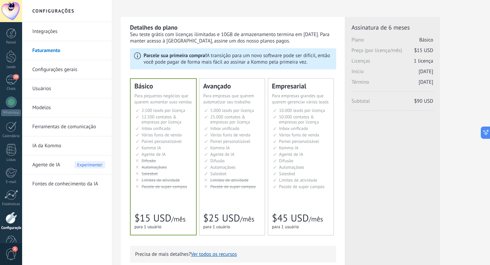
scroll to position [0, 0]
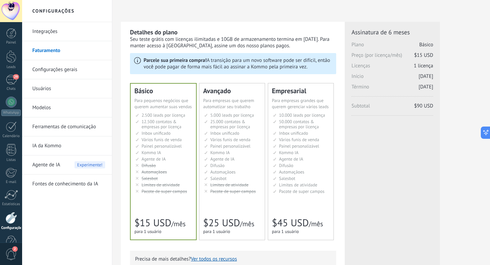
click at [70, 54] on link "Faturamento" at bounding box center [68, 50] width 73 height 19
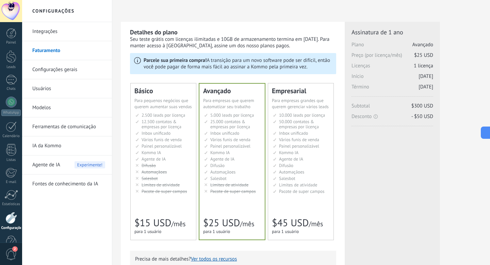
click at [189, 171] on li "Автоматизация Automations Automatizaciónes Google Analytics和网站集成 Automaçãoes Ot…" at bounding box center [163, 171] width 57 height 5
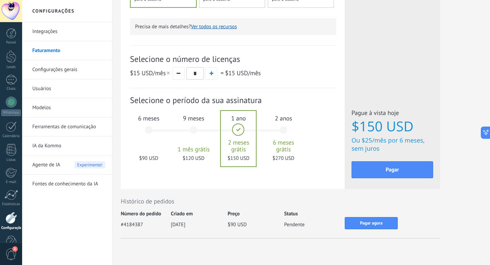
scroll to position [233, 0]
click at [151, 129] on div "6 meses $90 USD" at bounding box center [148, 133] width 37 height 48
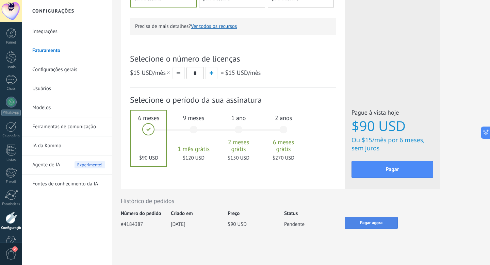
click at [356, 225] on button "Pagar agora" at bounding box center [371, 223] width 53 height 12
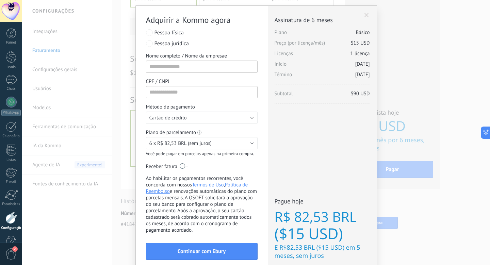
scroll to position [23, 0]
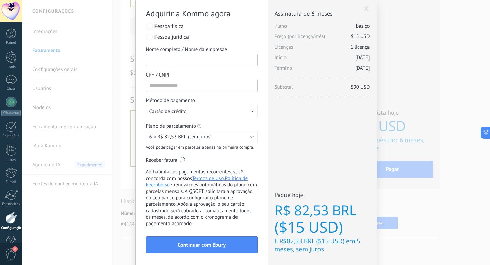
click at [191, 63] on input "Nome completo / Nome da empresae" at bounding box center [202, 60] width 112 height 12
click at [172, 37] on span "Pessoa jurídica" at bounding box center [171, 37] width 34 height 7
click at [172, 63] on input "Nome completo / Nome da empresae" at bounding box center [202, 60] width 112 height 12
click at [202, 140] on span "6 x R$ 82,53 BRL (sem juros)" at bounding box center [180, 137] width 63 height 6
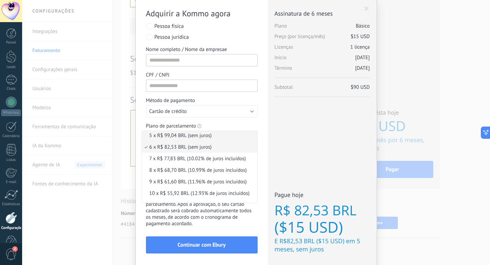
scroll to position [69, 0]
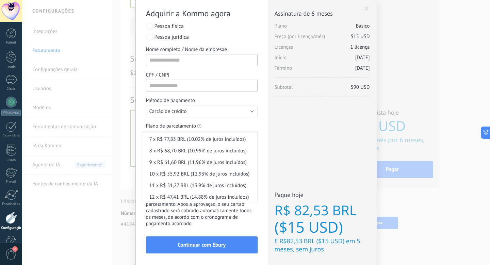
click at [308, 153] on div "Licenças adicionais Plano Preço (por licença/mês) Novas licenças Período (até )…" at bounding box center [322, 133] width 109 height 268
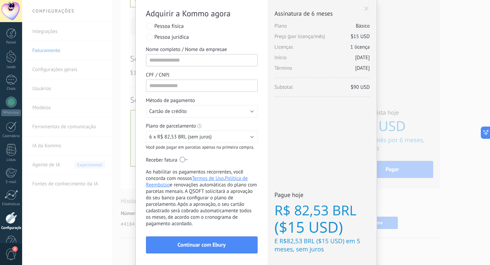
click at [466, 43] on div "Adquirir a Kommo agora stripe PayPal Individual Payment by Payze PaySystem Paym…" at bounding box center [256, 132] width 468 height 265
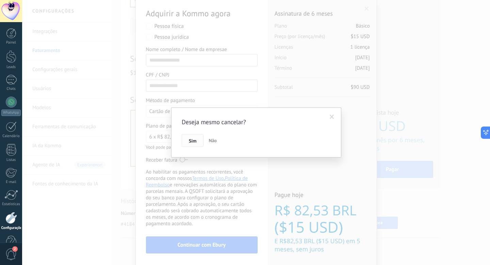
click at [195, 140] on span "Sim" at bounding box center [192, 140] width 7 height 5
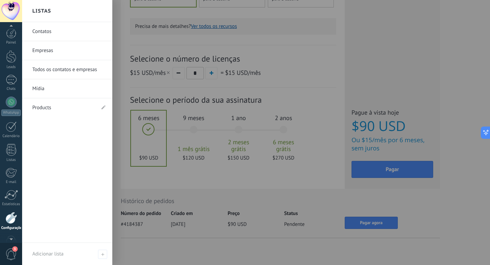
scroll to position [18, 0]
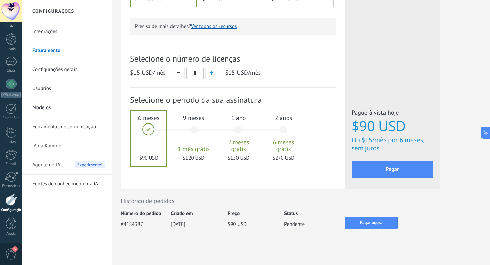
click at [12, 205] on div at bounding box center [11, 200] width 12 height 12
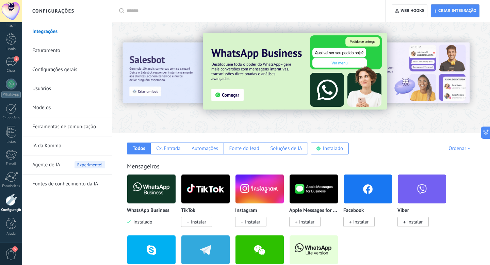
click at [11, 252] on span "3" at bounding box center [11, 254] width 12 height 12
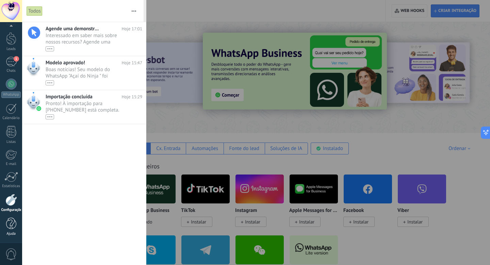
click at [9, 229] on div at bounding box center [11, 224] width 10 height 12
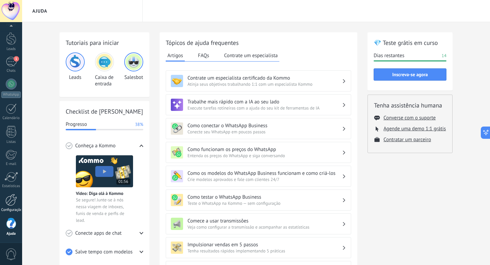
click at [11, 203] on div at bounding box center [11, 200] width 12 height 12
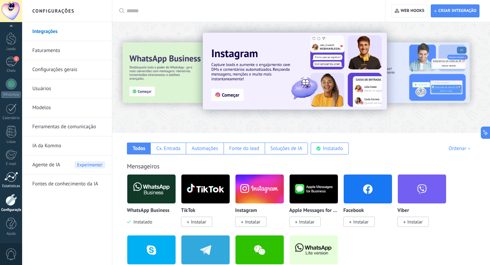
click at [14, 175] on div at bounding box center [11, 177] width 14 height 10
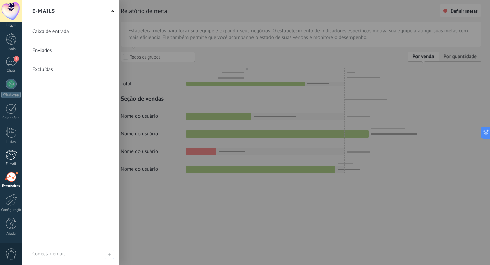
click at [16, 163] on div "E-mail" at bounding box center [11, 164] width 20 height 4
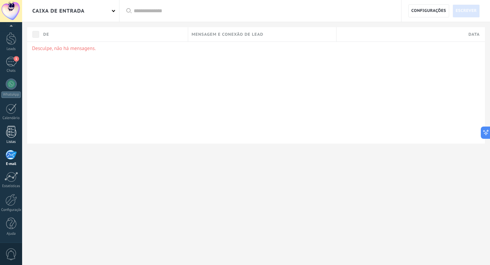
click at [13, 141] on div "Listas" at bounding box center [11, 142] width 20 height 4
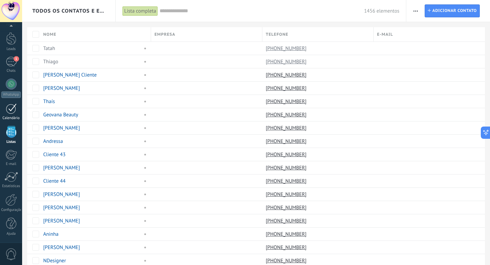
click at [13, 117] on div "Calendário" at bounding box center [11, 118] width 20 height 4
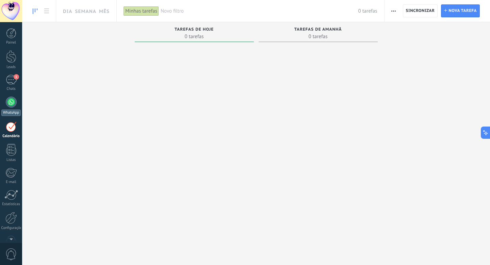
click at [12, 105] on div at bounding box center [11, 102] width 11 height 11
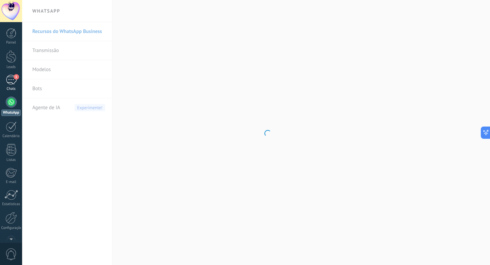
click at [12, 83] on div "1" at bounding box center [11, 80] width 11 height 10
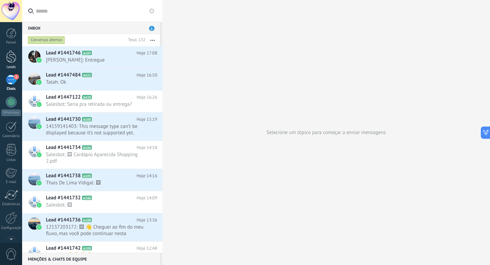
click at [11, 59] on div at bounding box center [11, 56] width 10 height 13
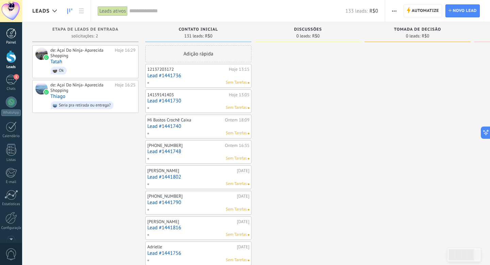
click at [12, 39] on link "Painel" at bounding box center [11, 36] width 22 height 17
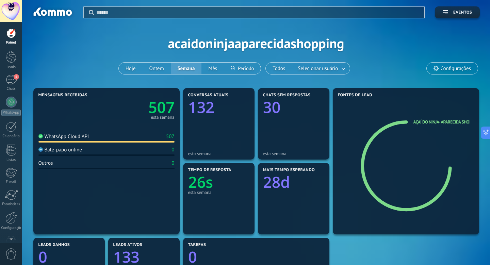
click at [456, 71] on span "Configurações" at bounding box center [456, 69] width 30 height 6
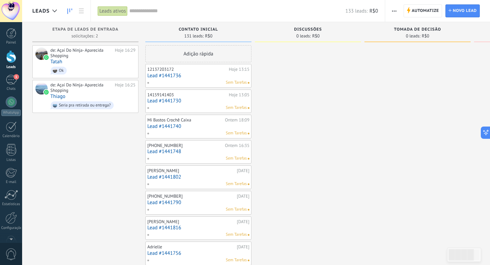
click at [14, 17] on div at bounding box center [11, 11] width 22 height 22
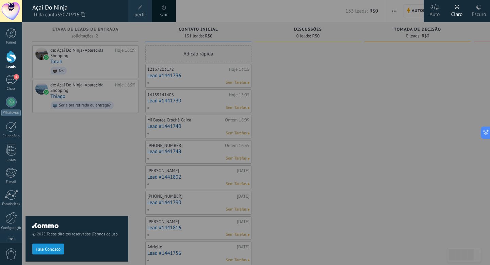
click at [29, 15] on div "Açaí Do Ninja ID da conta 35071916" at bounding box center [75, 11] width 106 height 22
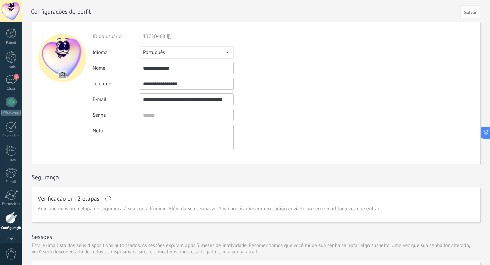
click at [12, 27] on div "Painel Leads 1 Chats WhatsApp Clientes" at bounding box center [22, 132] width 44 height 221
click at [13, 34] on div at bounding box center [11, 33] width 10 height 10
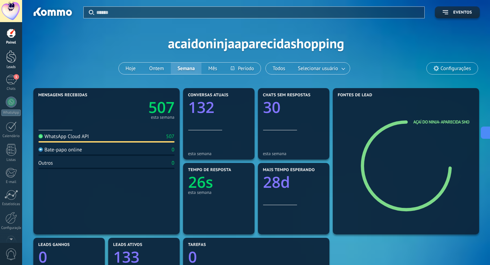
click at [13, 55] on div at bounding box center [11, 56] width 10 height 13
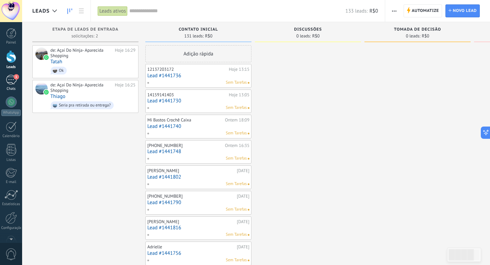
click at [12, 83] on div "1" at bounding box center [11, 80] width 11 height 10
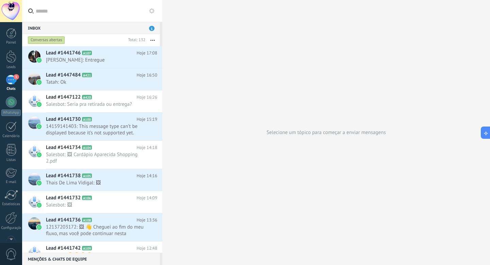
click at [152, 11] on icon at bounding box center [151, 10] width 5 height 5
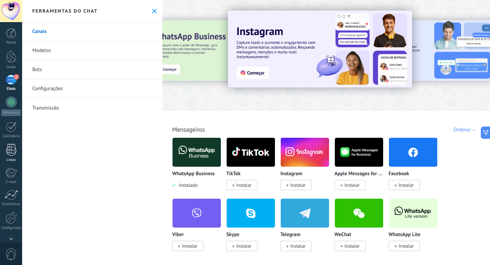
click at [12, 151] on div at bounding box center [11, 150] width 10 height 12
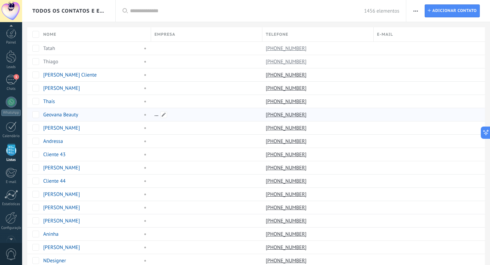
scroll to position [18, 0]
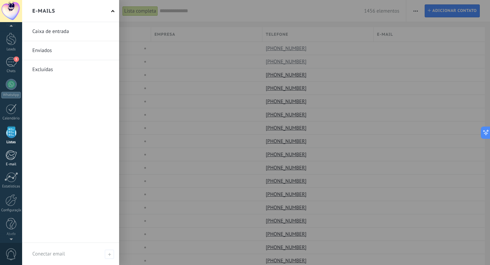
click at [10, 164] on div "E-mail" at bounding box center [11, 164] width 20 height 4
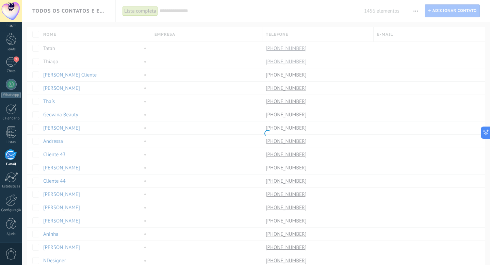
scroll to position [18, 0]
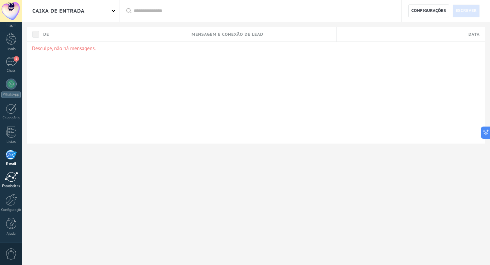
click at [12, 180] on div at bounding box center [11, 177] width 14 height 10
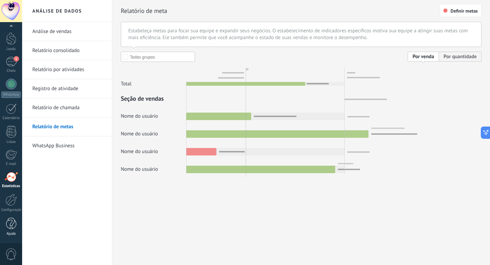
click at [12, 231] on link "Ajuda" at bounding box center [11, 227] width 22 height 18
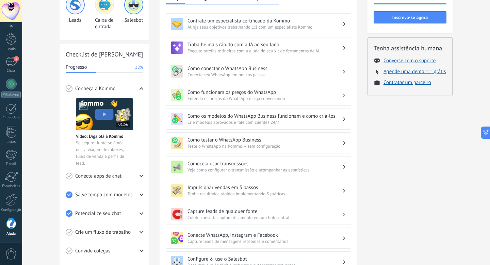
scroll to position [156, 0]
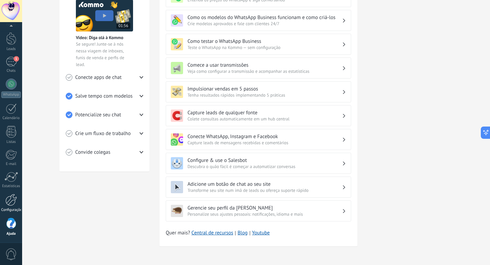
click at [10, 201] on div at bounding box center [11, 200] width 12 height 12
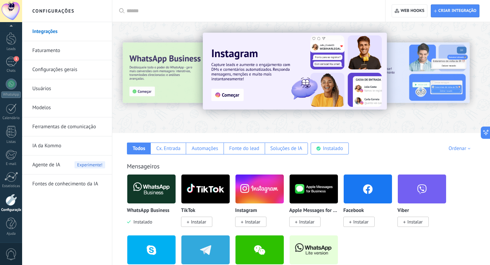
click at [136, 14] on div at bounding box center [251, 11] width 249 height 22
click at [132, 12] on input "text" at bounding box center [251, 10] width 249 height 7
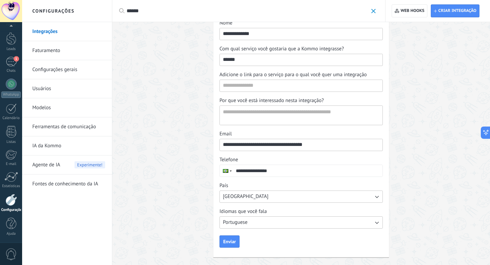
scroll to position [61, 0]
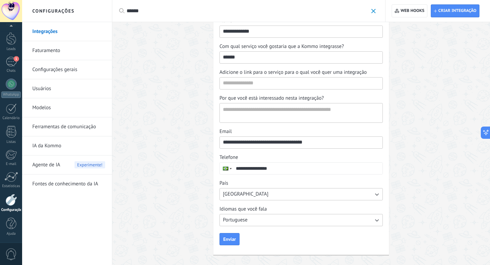
type input "*****"
drag, startPoint x: 86, startPoint y: 61, endPoint x: 79, endPoint y: 67, distance: 8.9
click at [86, 61] on link "Configurações gerais" at bounding box center [68, 69] width 73 height 19
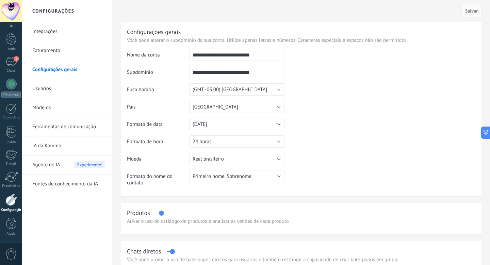
click at [94, 91] on link "Usuários" at bounding box center [68, 88] width 73 height 19
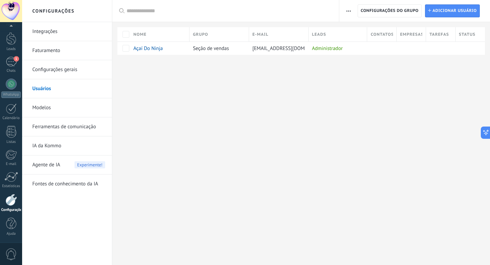
click at [137, 16] on div at bounding box center [230, 11] width 206 height 22
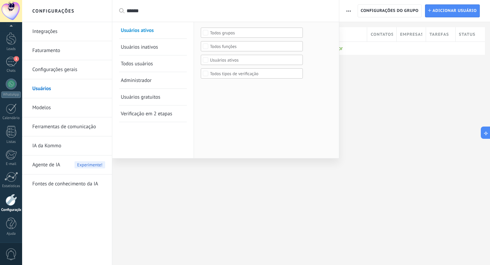
type input "*******"
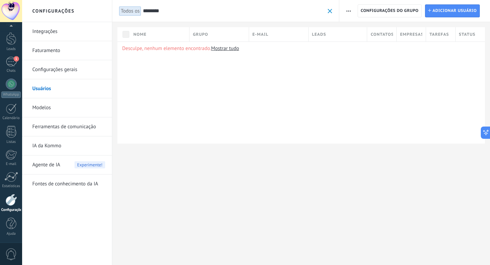
click at [188, 11] on input "********" at bounding box center [233, 10] width 181 height 7
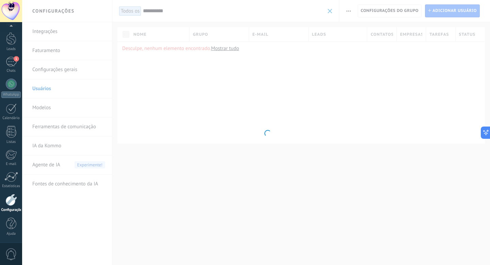
type input "**********"
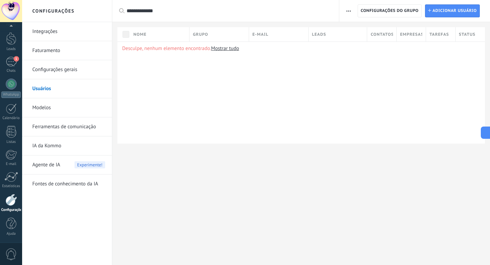
type input "**********"
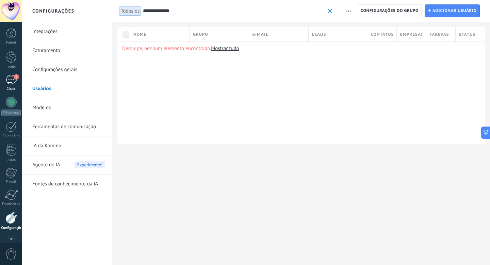
click at [16, 84] on div "1" at bounding box center [11, 80] width 11 height 10
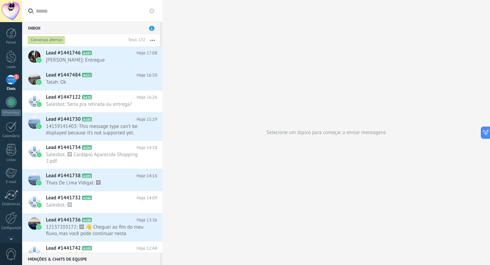
click at [153, 10] on use at bounding box center [151, 10] width 5 height 5
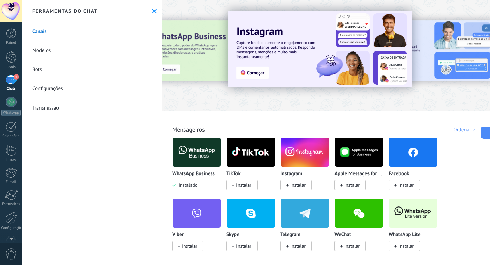
click at [63, 90] on link "Configurações" at bounding box center [92, 88] width 140 height 19
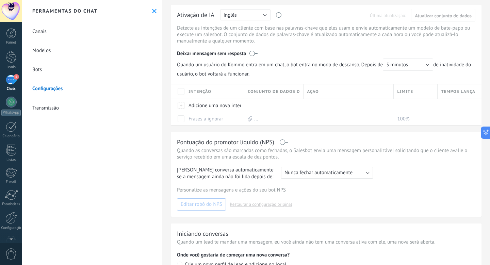
scroll to position [137, 0]
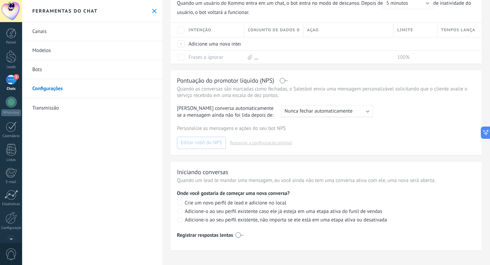
click at [62, 77] on link "Bots" at bounding box center [92, 69] width 140 height 19
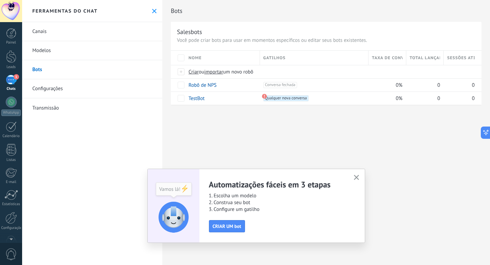
click at [79, 39] on link "Canais" at bounding box center [92, 31] width 140 height 19
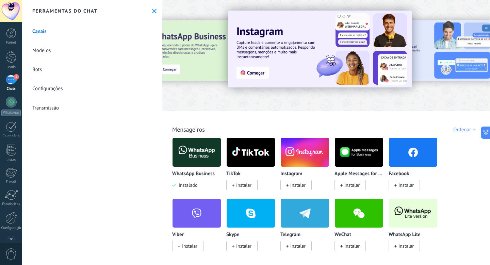
click at [211, 99] on div at bounding box center [326, 54] width 328 height 98
click at [154, 11] on button at bounding box center [154, 11] width 6 height 6
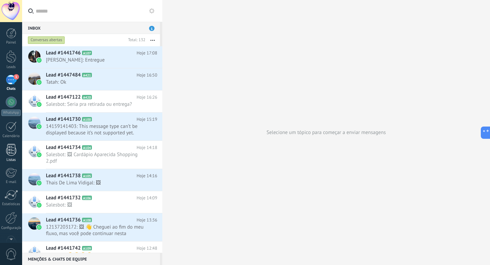
click at [12, 155] on div at bounding box center [11, 150] width 10 height 12
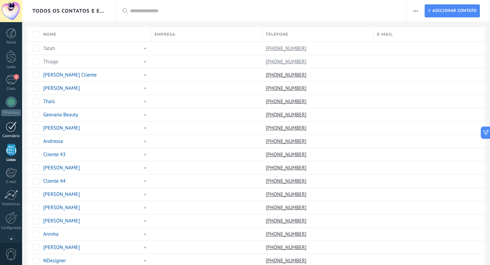
click at [13, 129] on div at bounding box center [11, 126] width 11 height 11
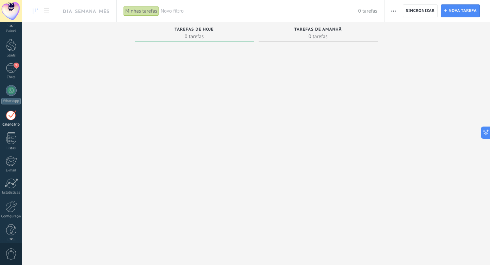
click at [13, 233] on div at bounding box center [11, 238] width 22 height 10
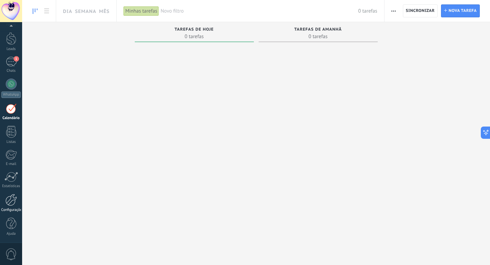
click at [11, 202] on div at bounding box center [11, 200] width 12 height 12
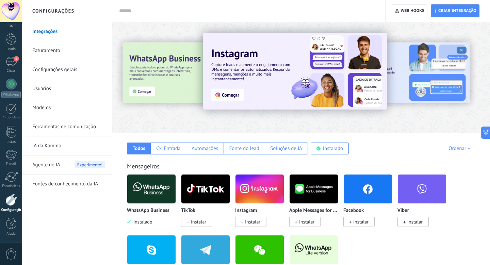
click at [81, 69] on link "Configurações gerais" at bounding box center [68, 69] width 73 height 19
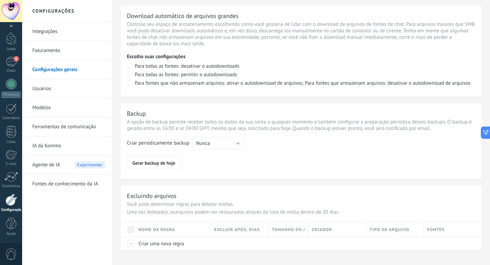
scroll to position [489, 0]
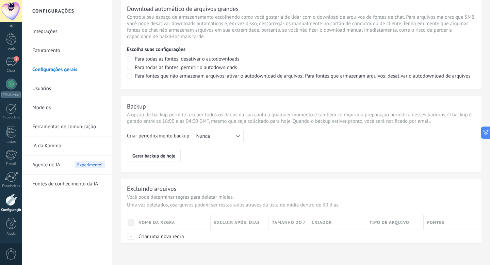
click at [91, 99] on link "Modelos" at bounding box center [68, 107] width 73 height 19
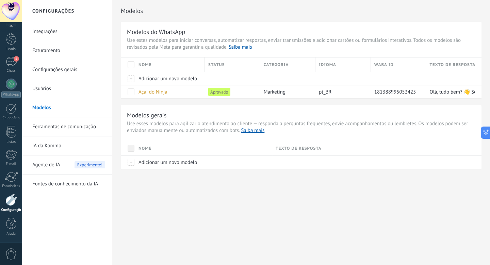
click at [94, 128] on link "Ferramentas de comunicação" at bounding box center [68, 126] width 73 height 19
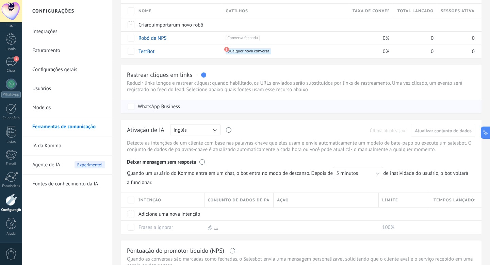
scroll to position [58, 0]
